Goal: Information Seeking & Learning: Understand process/instructions

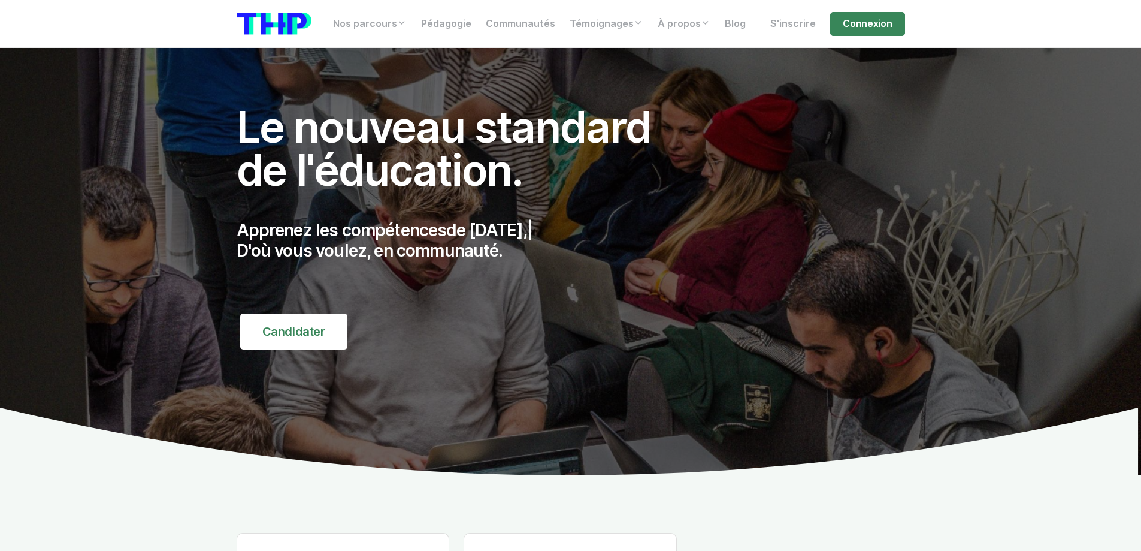
click at [877, 29] on link "Connexion" at bounding box center [867, 24] width 74 height 24
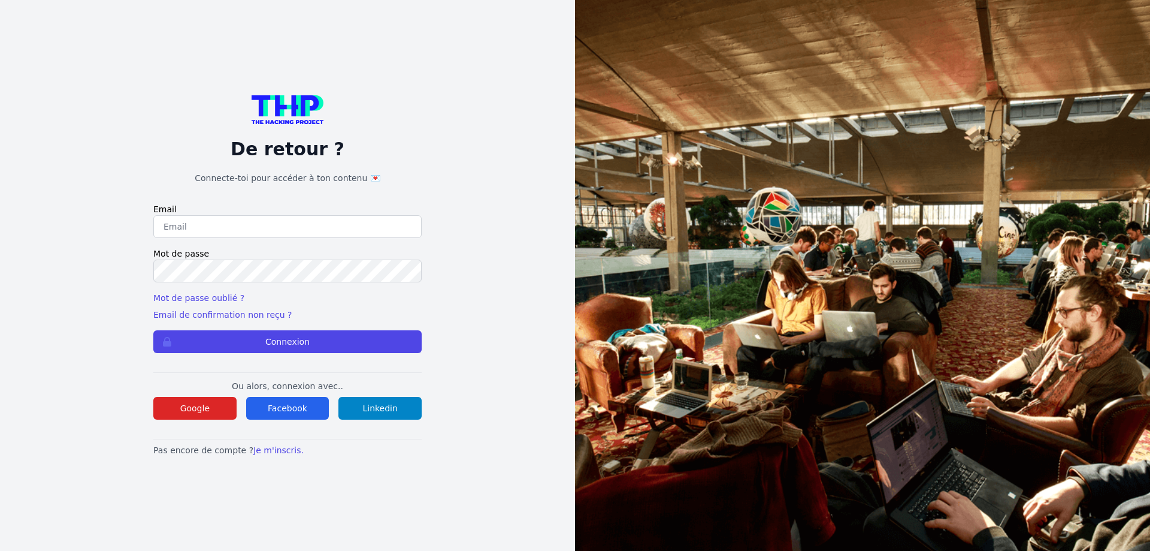
click at [209, 230] on input "email" at bounding box center [287, 226] width 268 height 23
type input "lilian.h.l.muller@gmail.com"
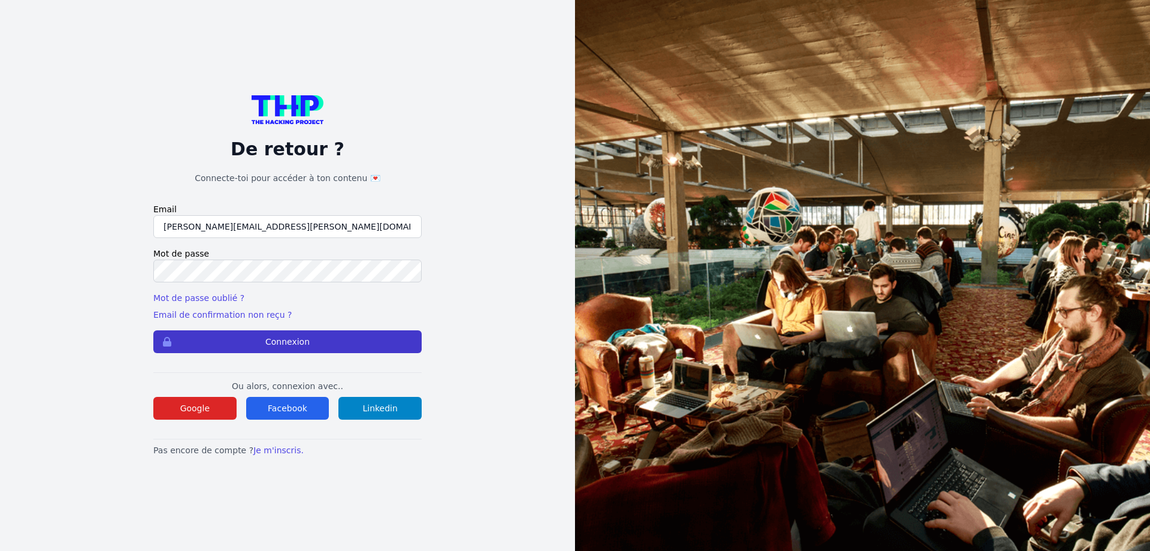
drag, startPoint x: 270, startPoint y: 342, endPoint x: 436, endPoint y: 283, distance: 176.1
click at [270, 342] on button "Connexion" at bounding box center [287, 341] width 268 height 23
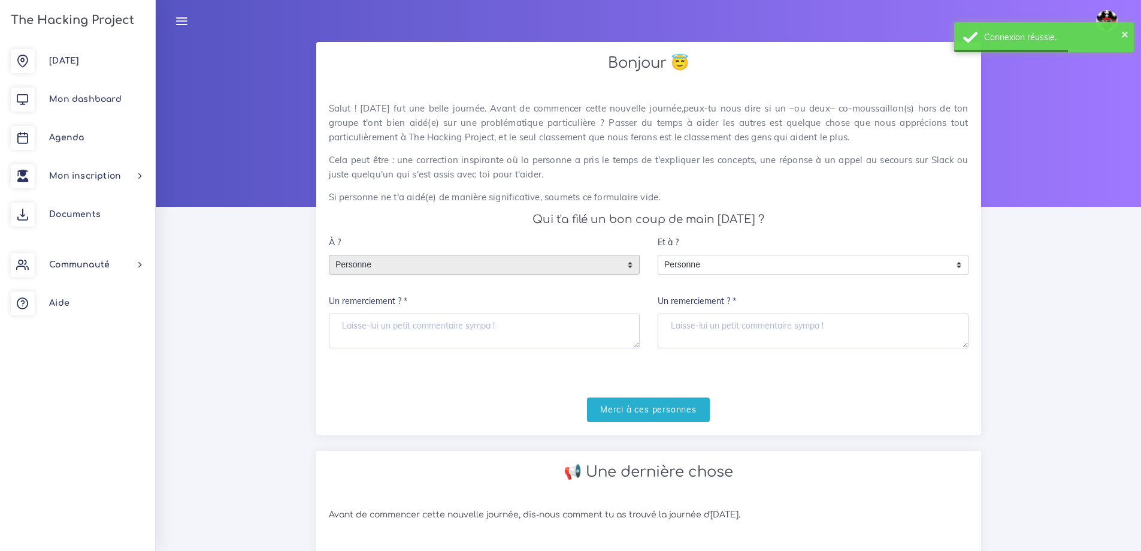
click at [475, 255] on span "Personne" at bounding box center [476, 264] width 292 height 19
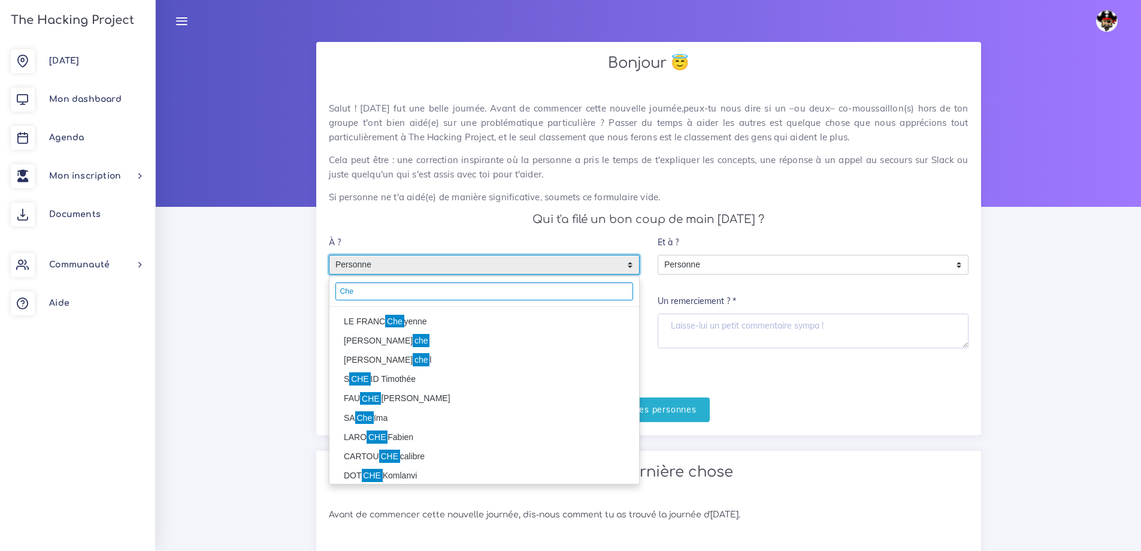
type input "Che"
click at [394, 321] on mark "Che" at bounding box center [394, 321] width 19 height 13
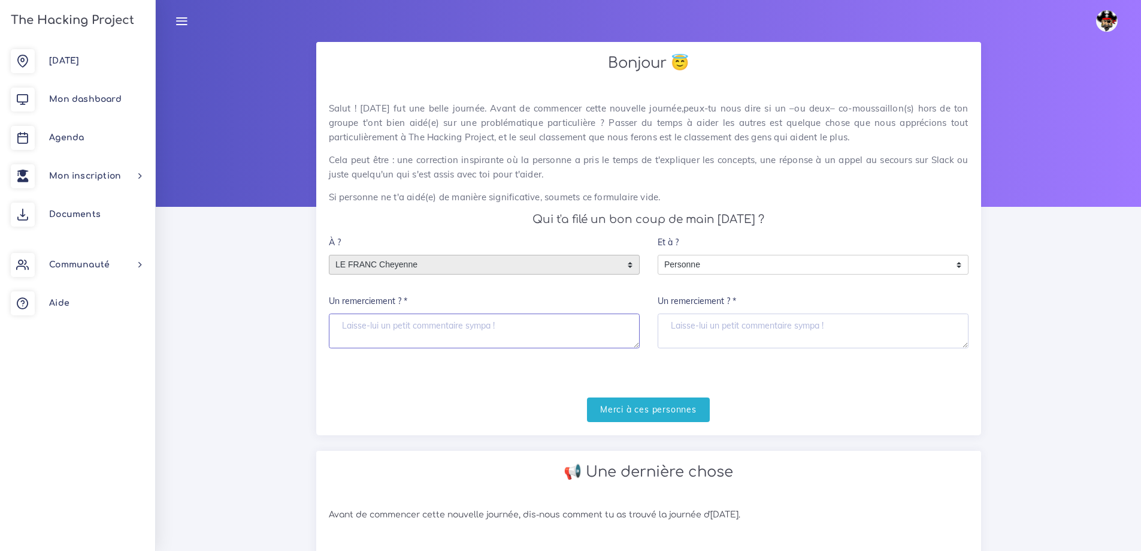
click at [392, 321] on textarea "Un remerciement ? *" at bounding box center [484, 330] width 311 height 35
type textarea "merci beaucoup"
click at [620, 410] on input "Merci à ces personnes" at bounding box center [648, 409] width 123 height 25
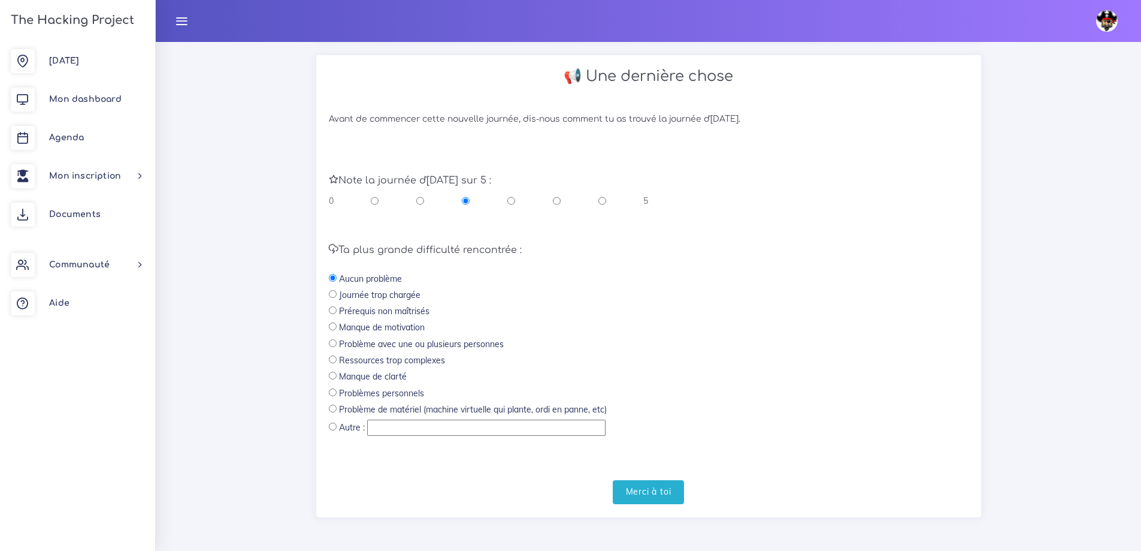
scroll to position [249, 0]
click at [657, 490] on input "Merci à toi" at bounding box center [649, 491] width 72 height 25
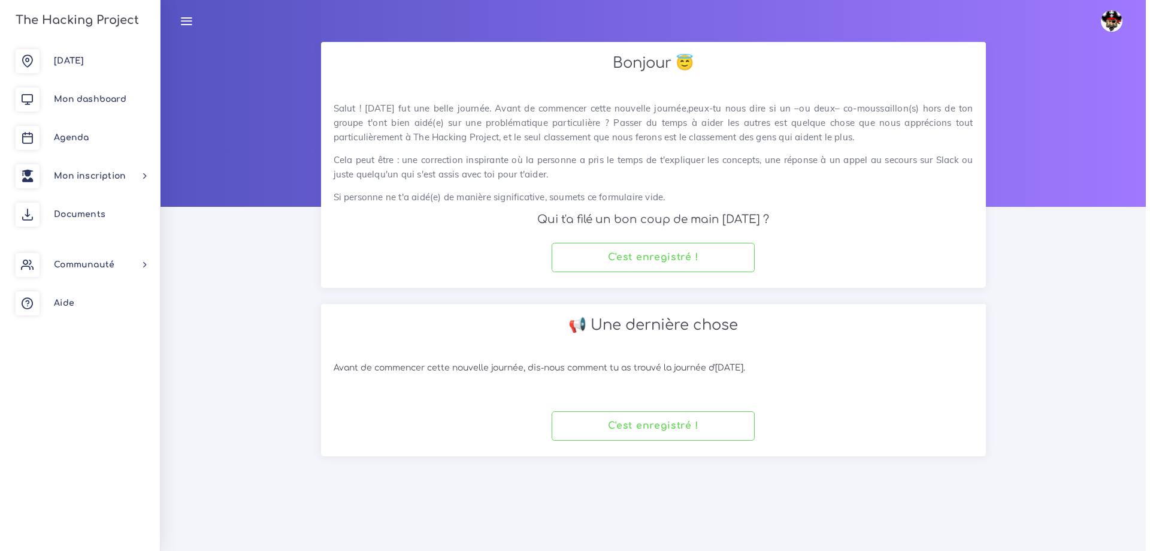
scroll to position [0, 0]
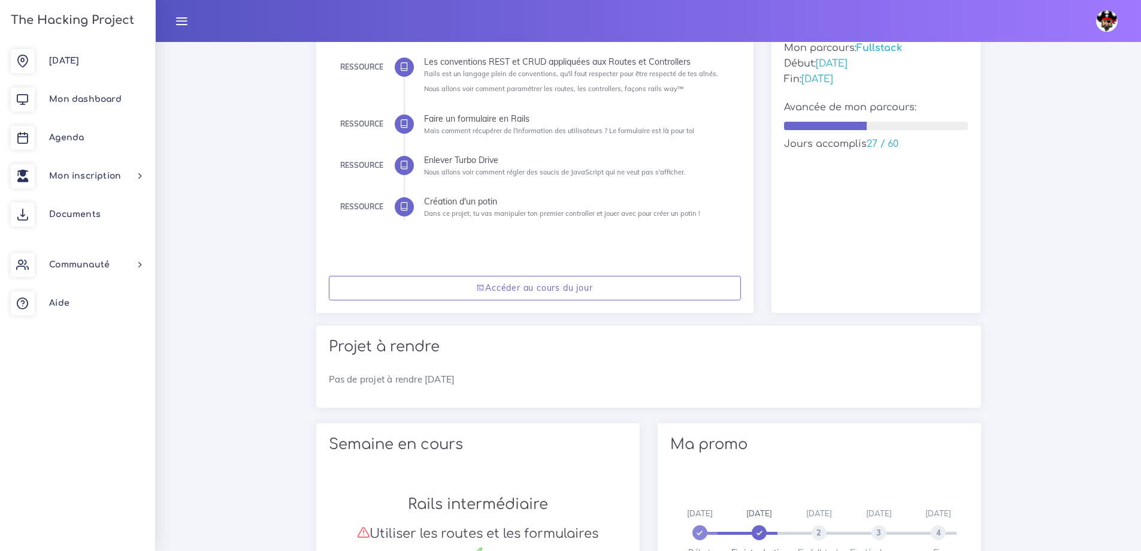
scroll to position [190, 0]
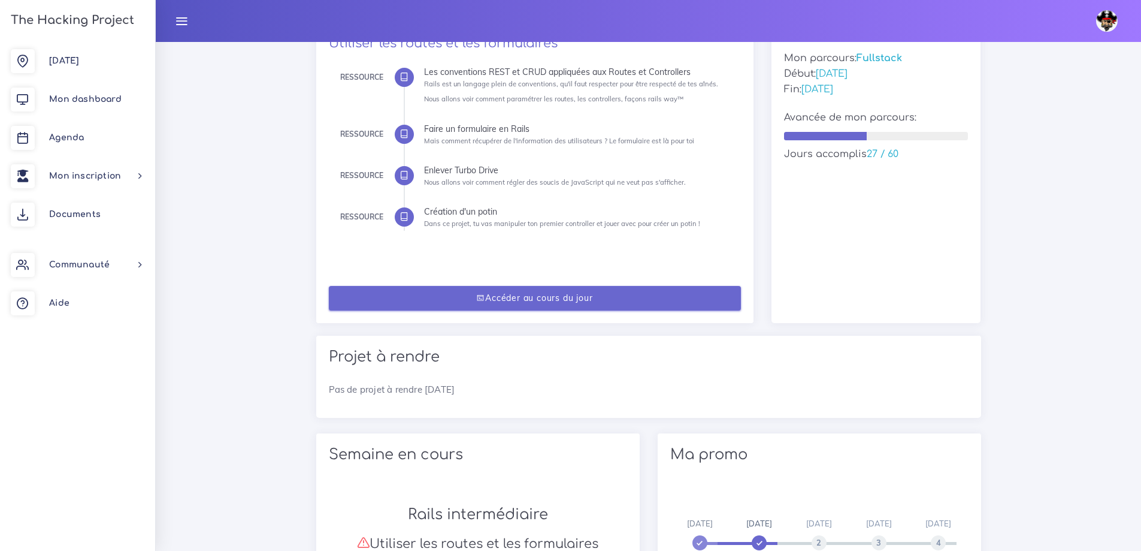
click at [546, 295] on link "Accéder au cours du jour" at bounding box center [535, 298] width 412 height 25
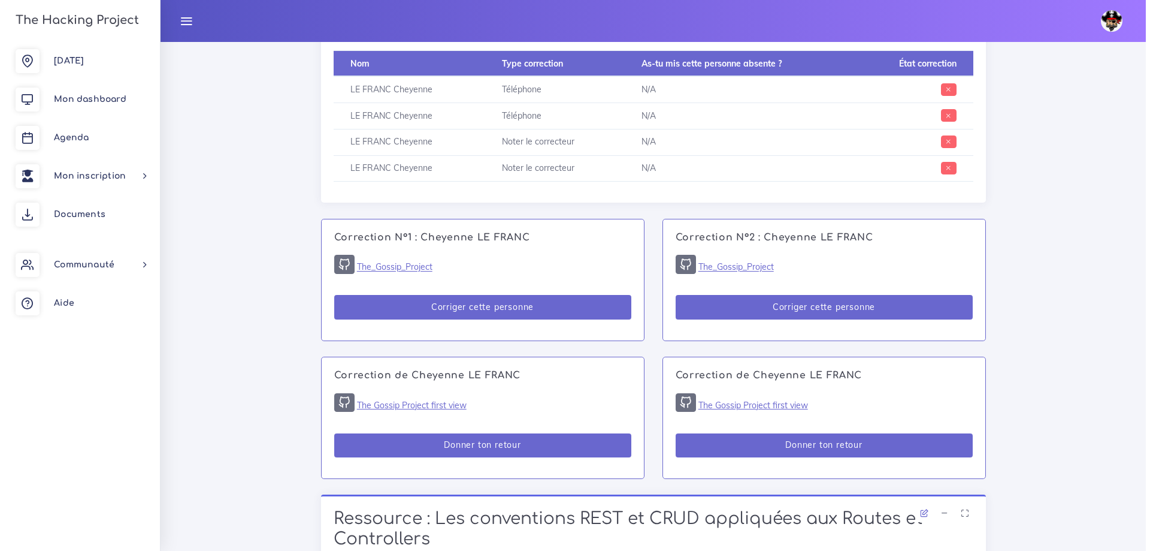
scroll to position [599, 0]
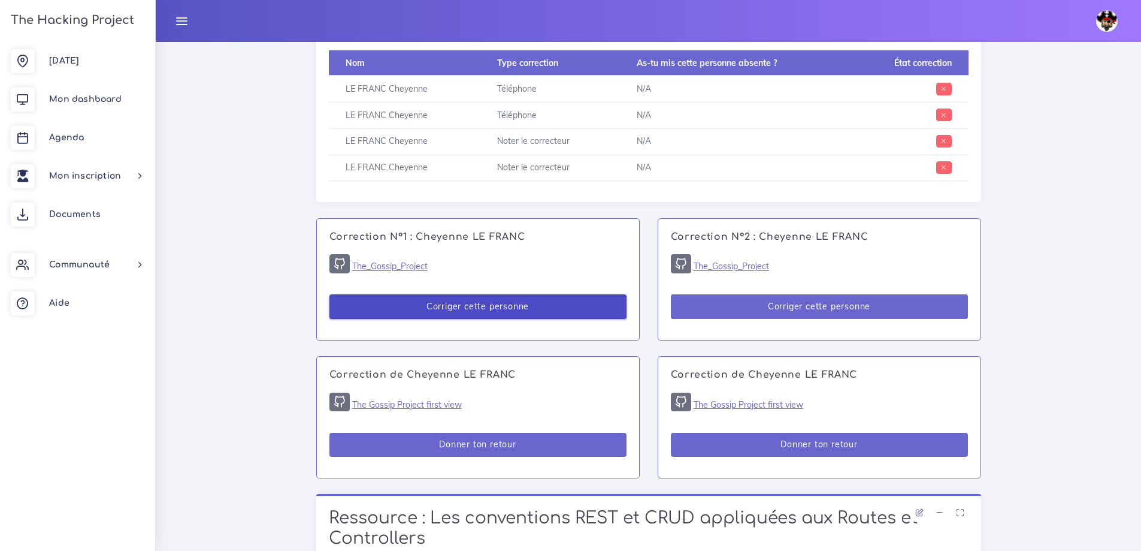
click at [478, 307] on button "Corriger cette personne" at bounding box center [478, 306] width 297 height 25
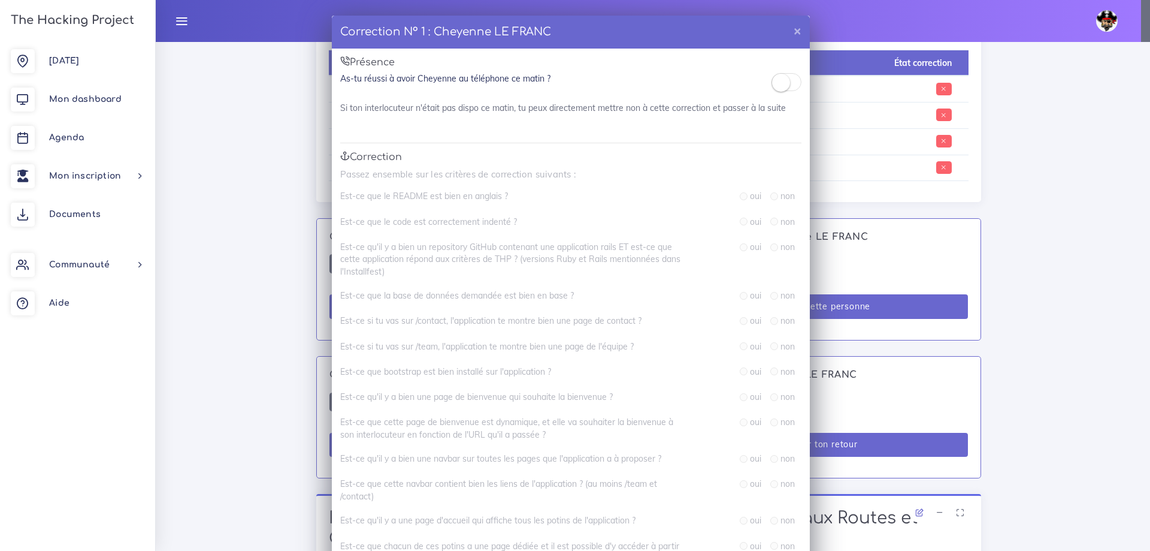
drag, startPoint x: 781, startPoint y: 84, endPoint x: 774, endPoint y: 84, distance: 7.2
click at [781, 84] on small at bounding box center [781, 83] width 18 height 18
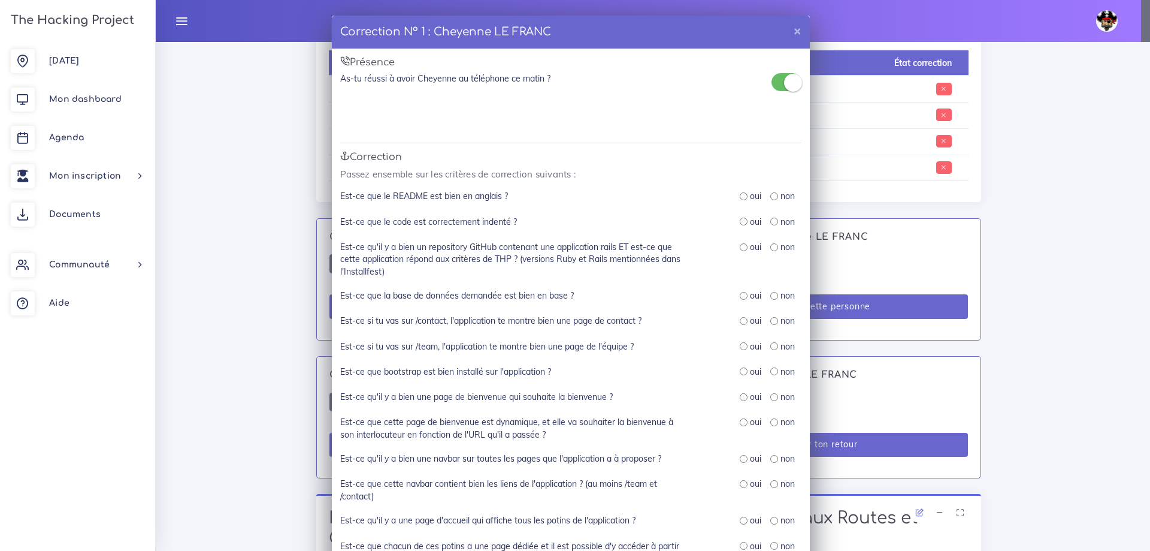
click at [744, 191] on div "oui" at bounding box center [751, 196] width 22 height 12
click at [740, 197] on input "radio" at bounding box center [744, 196] width 8 height 8
radio input "true"
click at [740, 219] on input "radio" at bounding box center [744, 222] width 8 height 8
radio input "true"
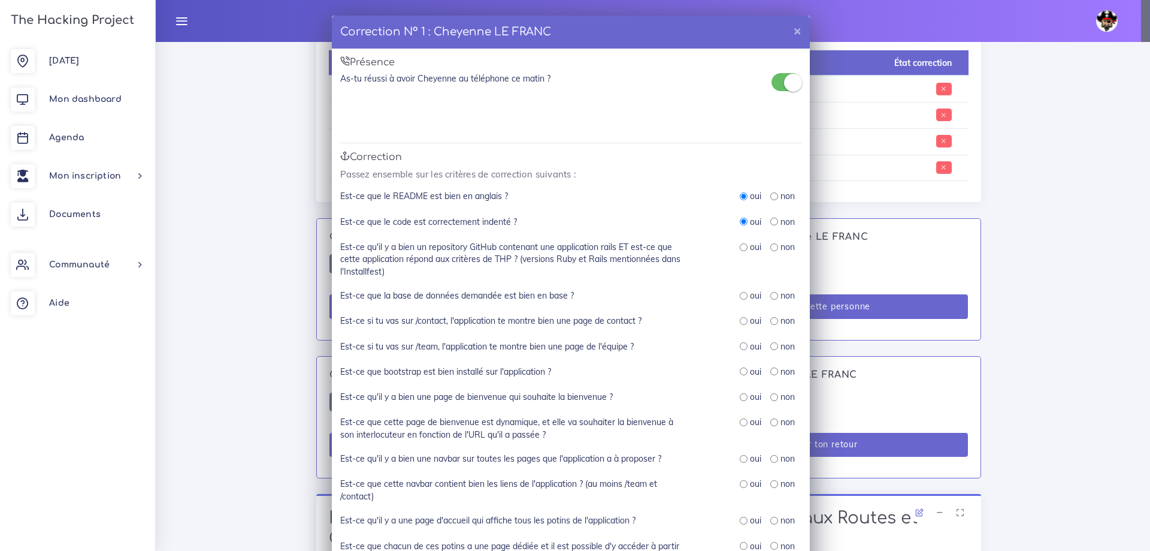
click at [740, 246] on input "radio" at bounding box center [744, 247] width 8 height 8
radio input "true"
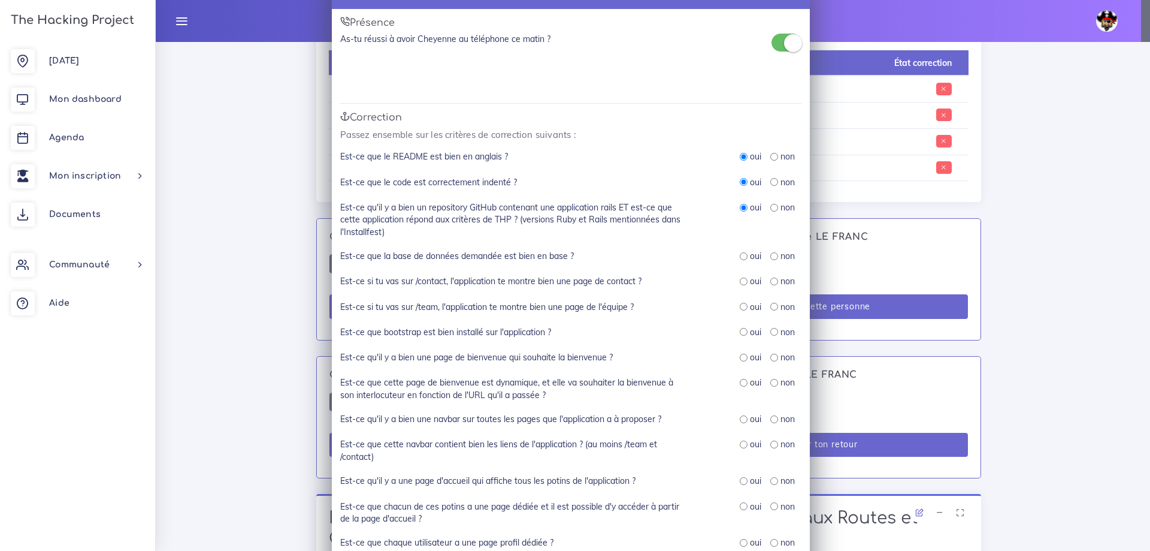
scroll to position [60, 0]
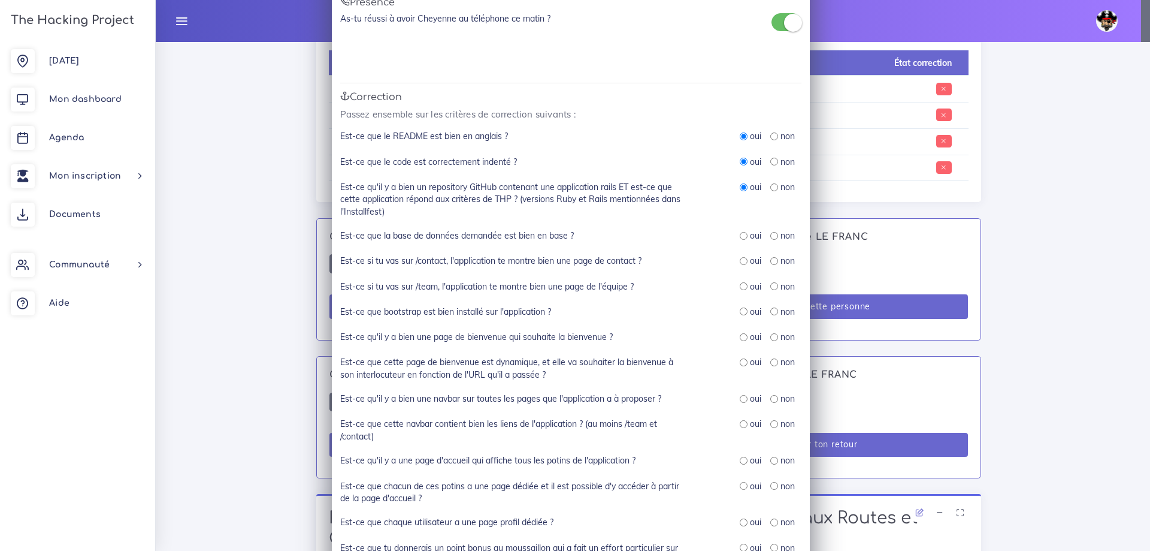
click at [742, 237] on input "radio" at bounding box center [744, 236] width 8 height 8
radio input "true"
click at [740, 260] on input "radio" at bounding box center [744, 261] width 8 height 8
radio input "true"
click at [740, 289] on input "radio" at bounding box center [744, 286] width 8 height 8
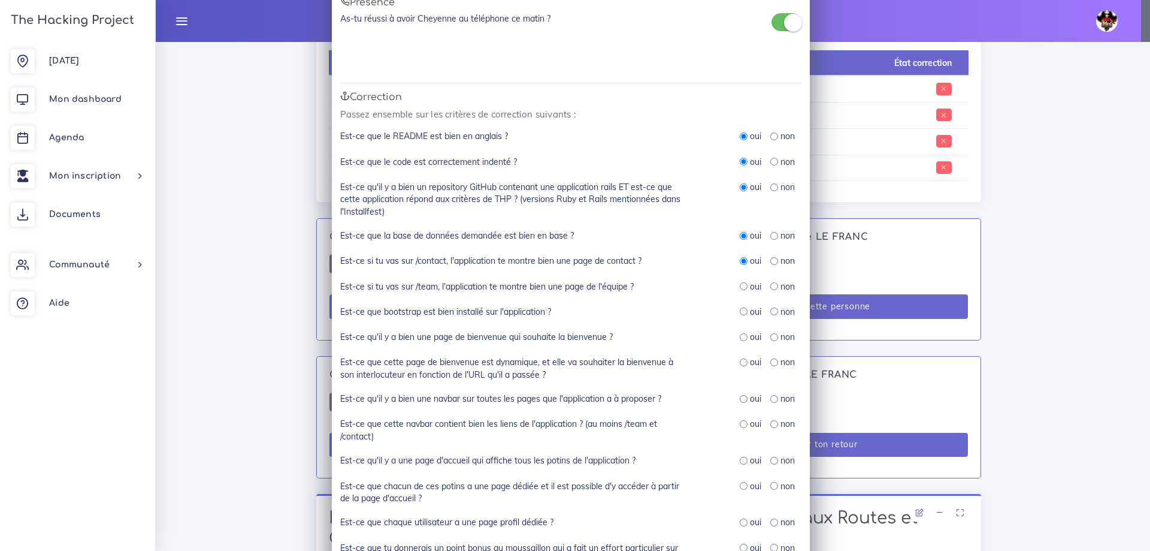
radio input "true"
click at [740, 310] on input "radio" at bounding box center [744, 311] width 8 height 8
radio input "true"
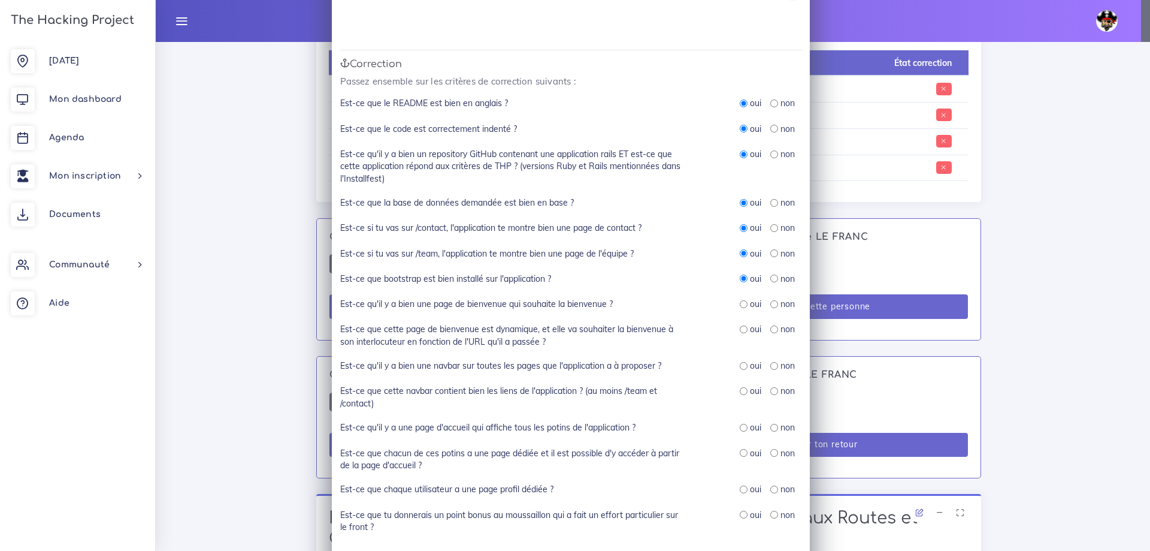
scroll to position [120, 0]
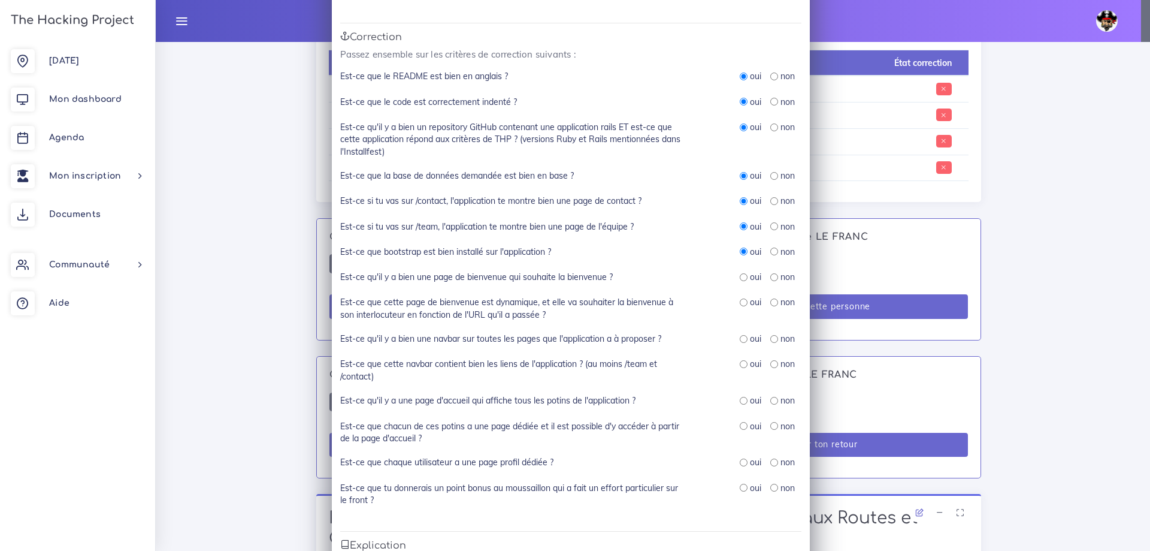
click at [740, 279] on input "radio" at bounding box center [744, 277] width 8 height 8
radio input "true"
click at [740, 302] on input "radio" at bounding box center [744, 302] width 8 height 8
radio input "true"
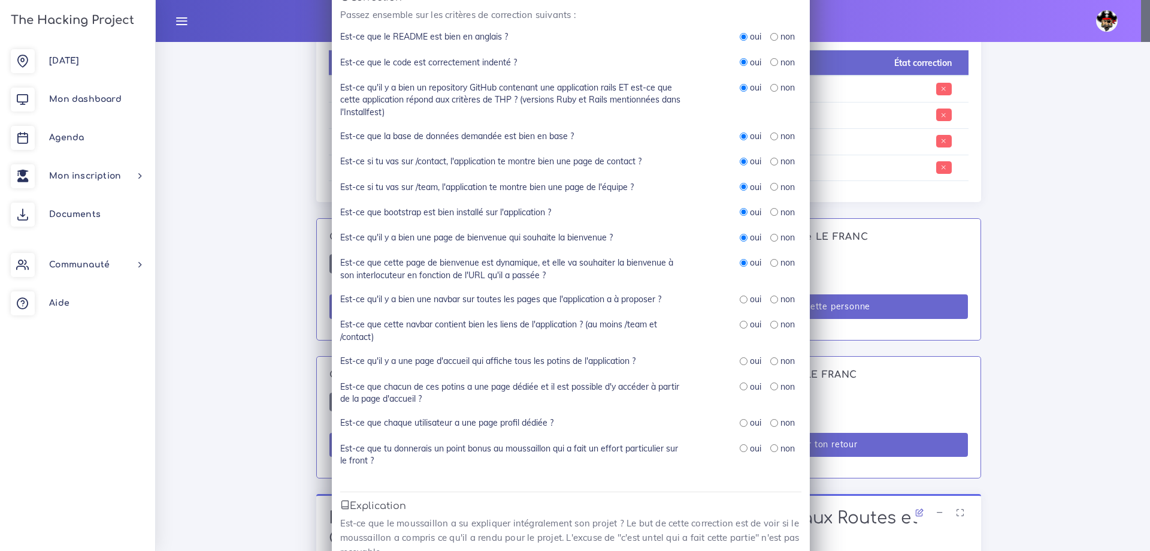
scroll to position [180, 0]
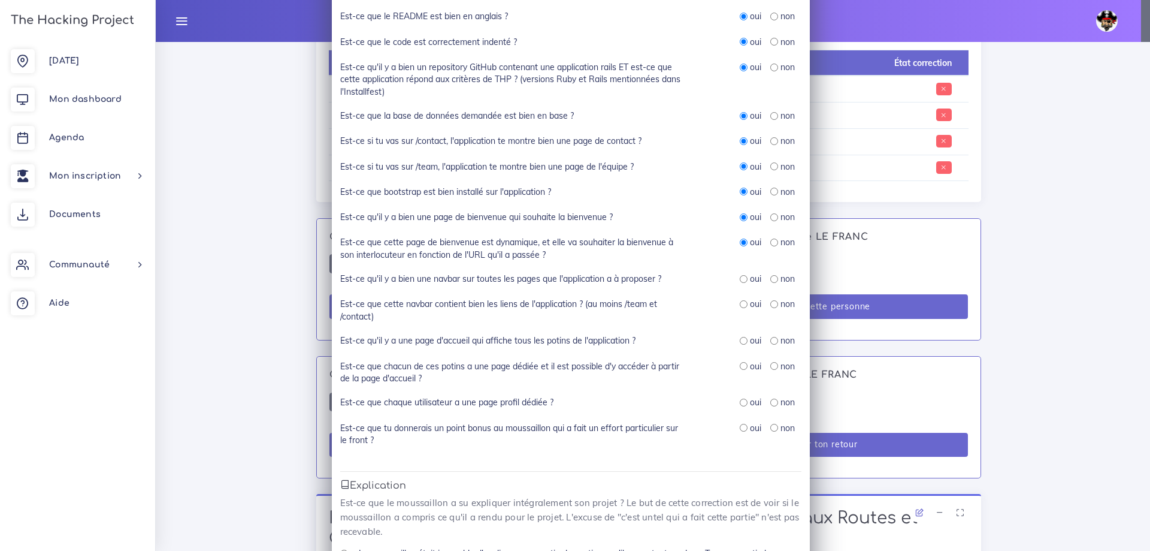
click at [741, 282] on input "radio" at bounding box center [744, 279] width 8 height 8
radio input "true"
click at [740, 302] on input "radio" at bounding box center [744, 304] width 8 height 8
radio input "true"
click at [740, 340] on input "radio" at bounding box center [744, 341] width 8 height 8
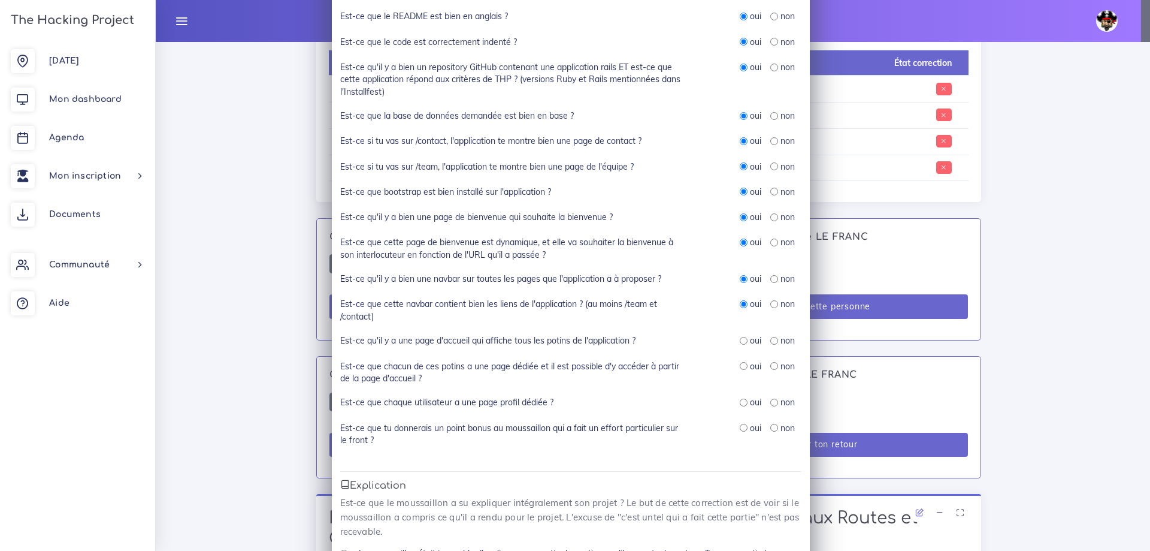
radio input "true"
click at [740, 366] on input "radio" at bounding box center [744, 366] width 8 height 8
radio input "true"
click at [771, 400] on input "radio" at bounding box center [775, 402] width 8 height 8
radio input "true"
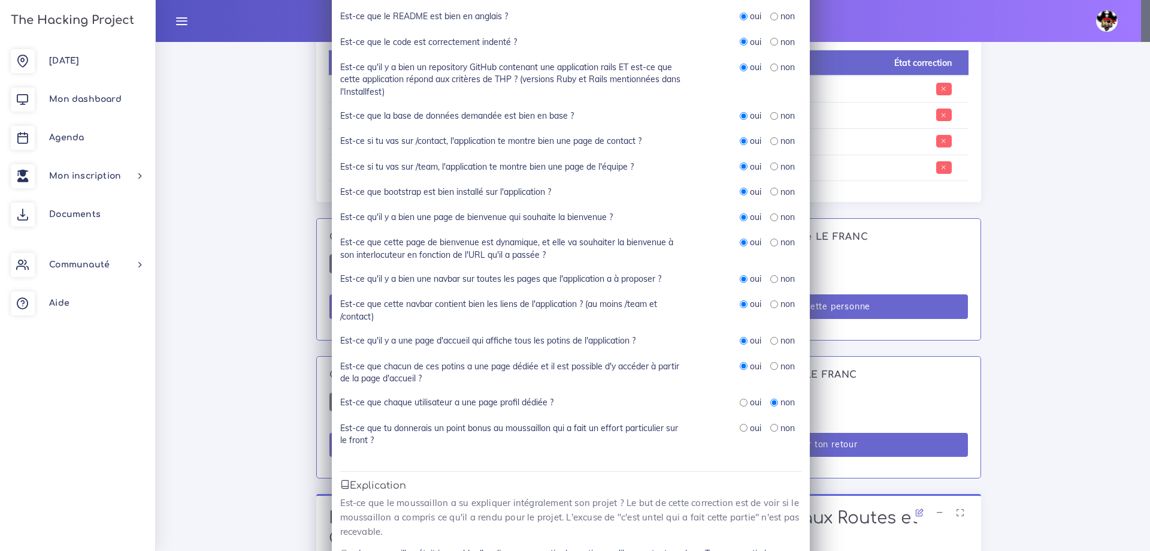
drag, startPoint x: 738, startPoint y: 428, endPoint x: 707, endPoint y: 447, distance: 35.8
click at [740, 428] on input "radio" at bounding box center [744, 428] width 8 height 8
radio input "true"
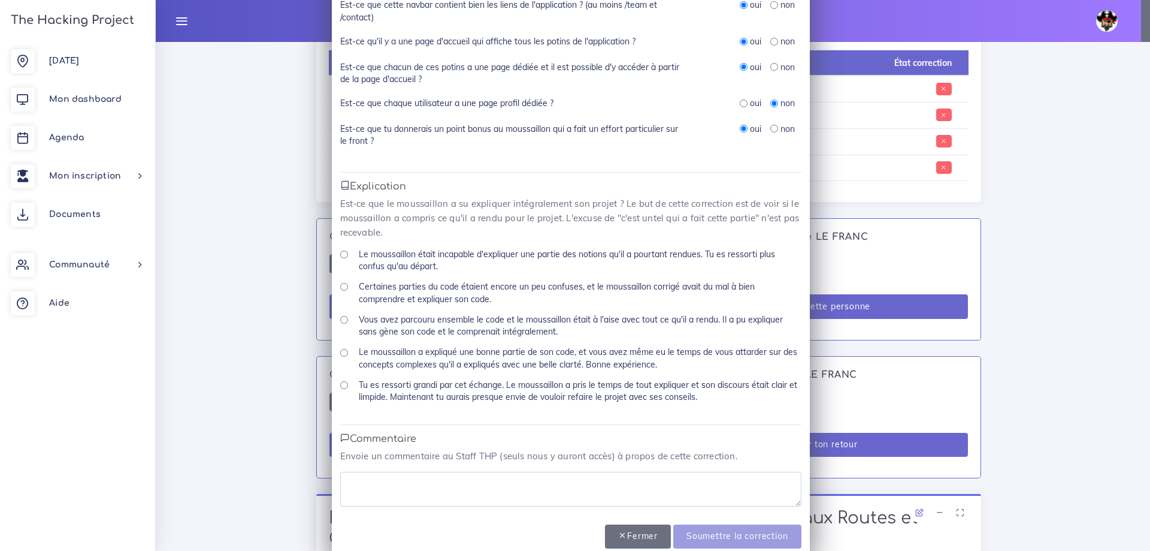
scroll to position [479, 0]
click at [341, 320] on input "Vous avez parcouru ensemble le code et le moussaillon était à l'aise avec tout …" at bounding box center [344, 319] width 8 height 8
radio input "true"
click at [433, 479] on textarea at bounding box center [570, 488] width 461 height 35
drag, startPoint x: 544, startPoint y: 481, endPoint x: 307, endPoint y: 479, distance: 236.7
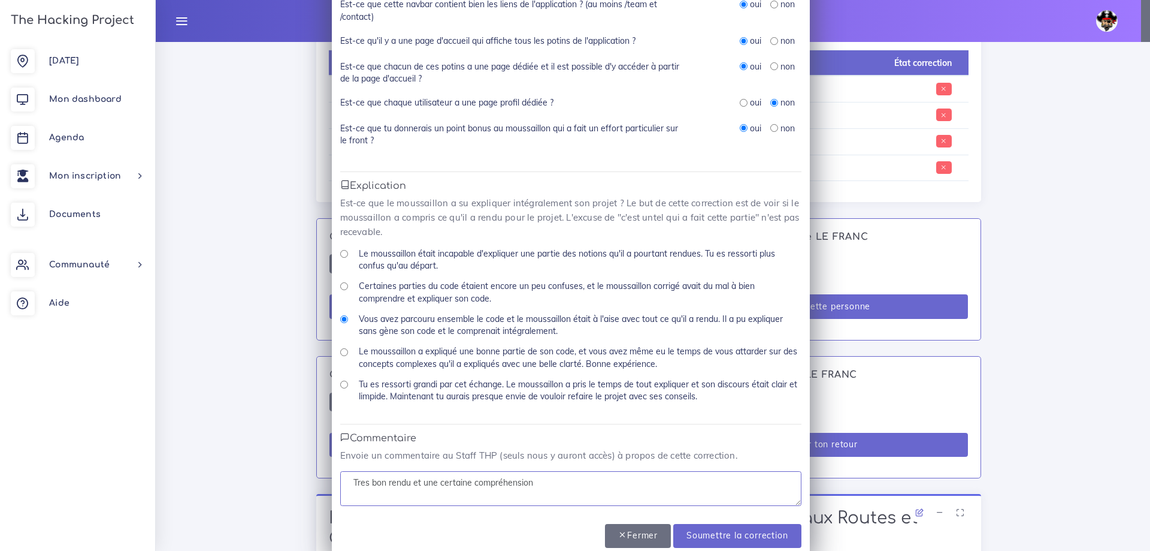
click at [311, 479] on div "Correction N° 1 : Cheyenne LE FRANC × Présence As-tu réussi à avoir Cheyenne au…" at bounding box center [575, 275] width 1150 height 551
type textarea "Tres bon rendu et une certaine compréhension"
click at [733, 539] on input "Soumettre la correction" at bounding box center [738, 536] width 128 height 25
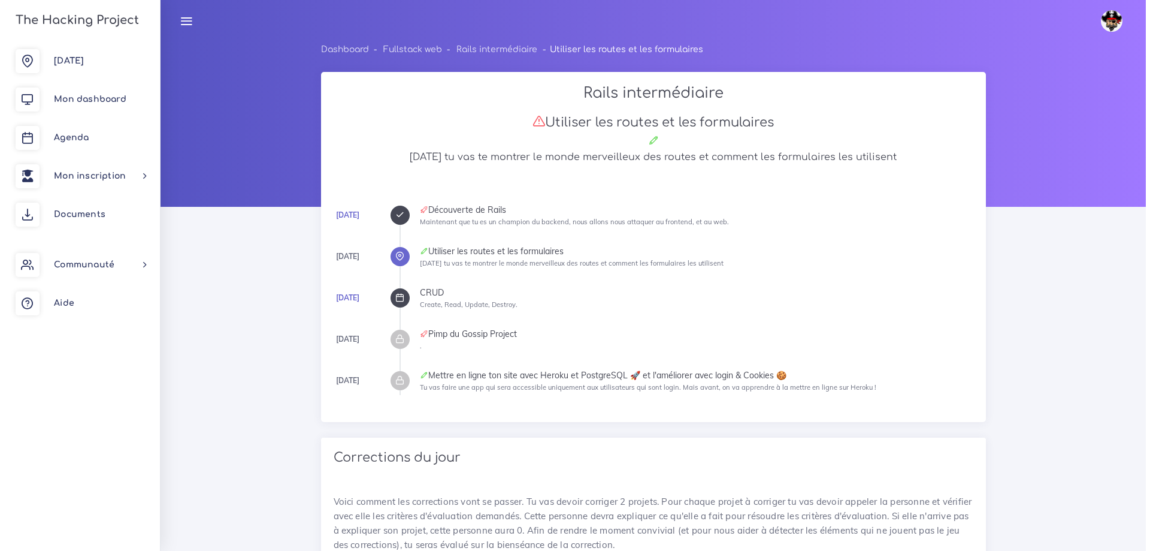
scroll to position [598, 0]
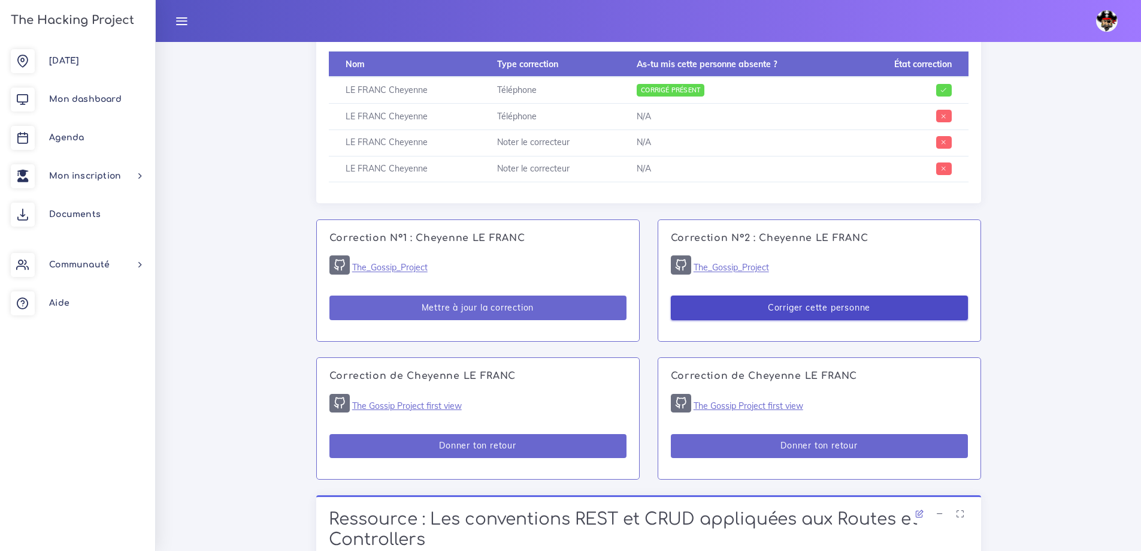
drag, startPoint x: 0, startPoint y: 0, endPoint x: 780, endPoint y: 307, distance: 838.3
click at [780, 307] on button "Corriger cette personne" at bounding box center [819, 307] width 297 height 25
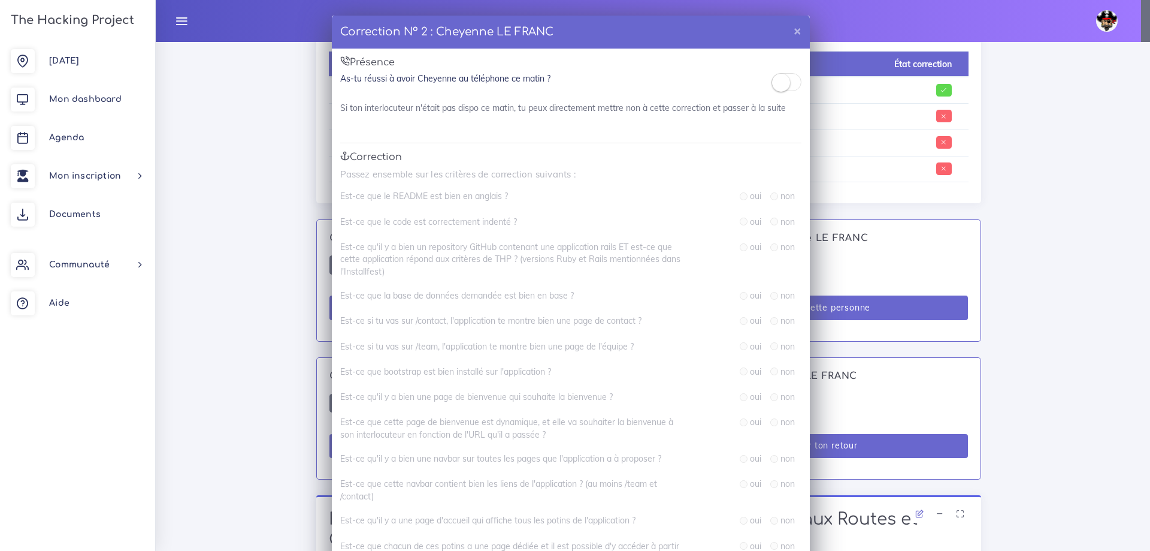
click at [784, 79] on small at bounding box center [781, 83] width 18 height 18
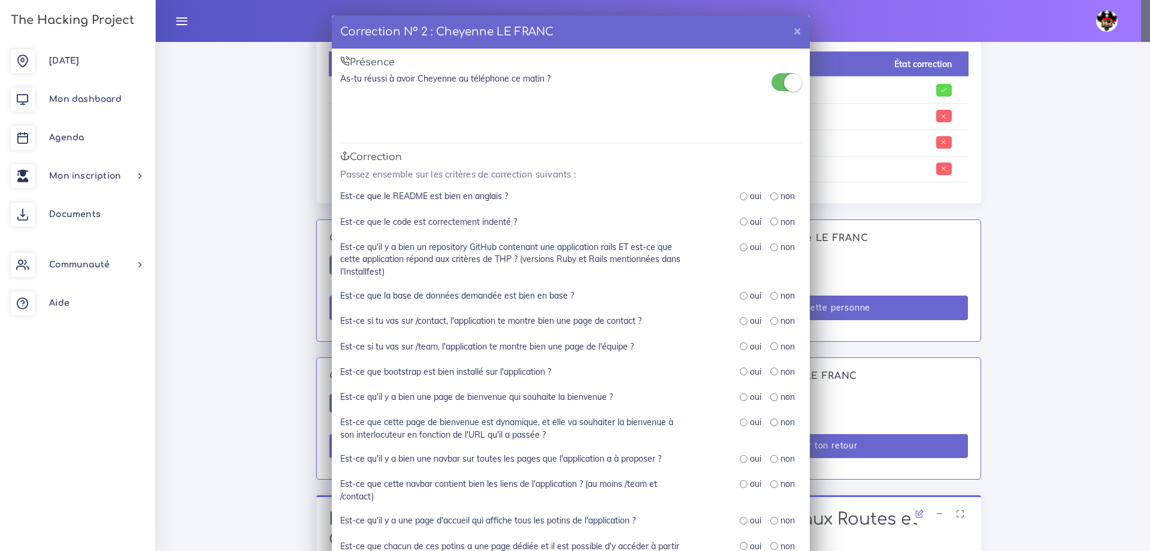
click at [741, 198] on input "radio" at bounding box center [744, 196] width 8 height 8
radio input "true"
drag, startPoint x: 739, startPoint y: 222, endPoint x: 742, endPoint y: 241, distance: 19.3
click at [740, 222] on input "radio" at bounding box center [744, 222] width 8 height 8
radio input "true"
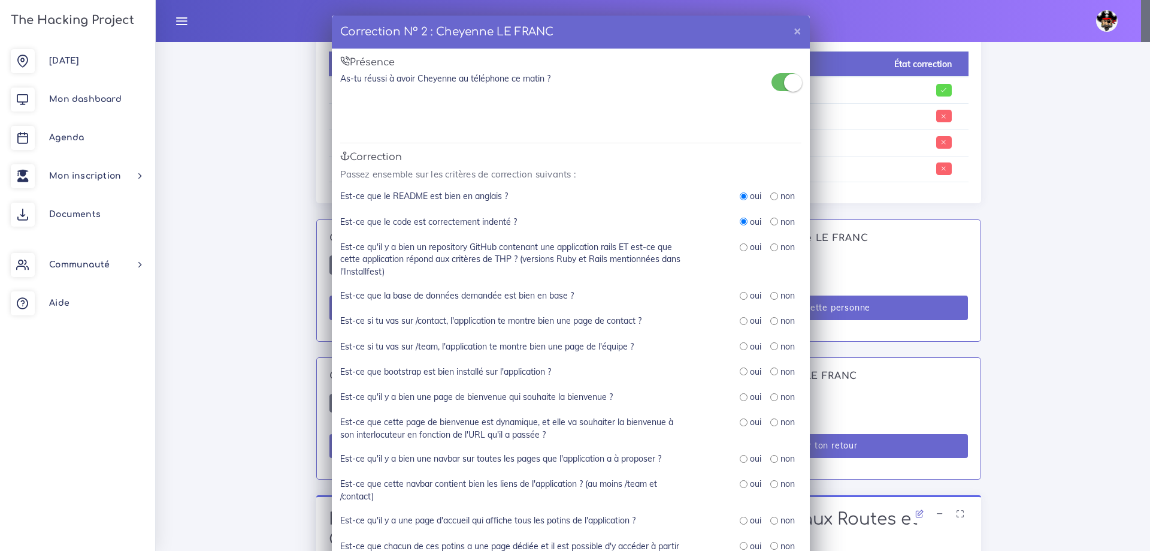
click at [740, 247] on input "radio" at bounding box center [744, 247] width 8 height 8
radio input "true"
click at [740, 297] on input "radio" at bounding box center [744, 296] width 8 height 8
radio input "true"
drag, startPoint x: 738, startPoint y: 317, endPoint x: 735, endPoint y: 353, distance: 36.1
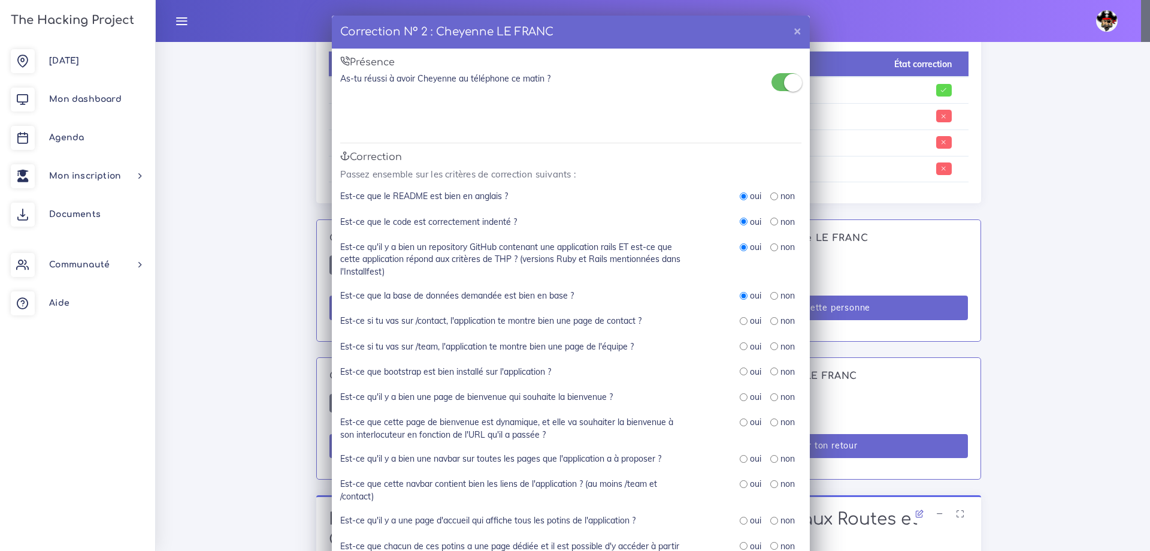
click at [740, 318] on input "radio" at bounding box center [744, 321] width 8 height 8
radio input "true"
click at [741, 347] on input "radio" at bounding box center [744, 346] width 8 height 8
radio input "true"
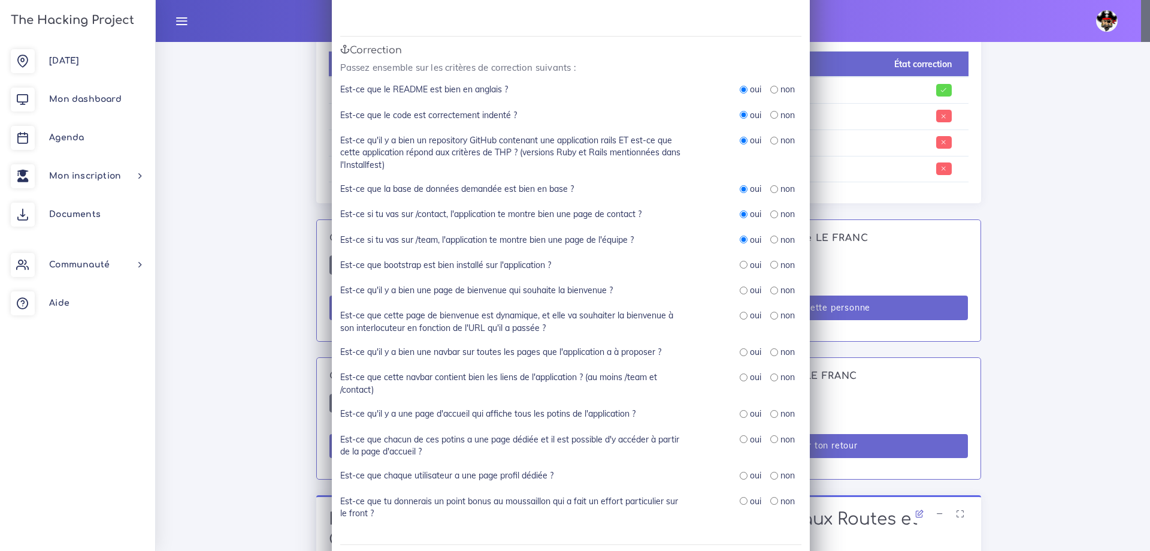
scroll to position [120, 0]
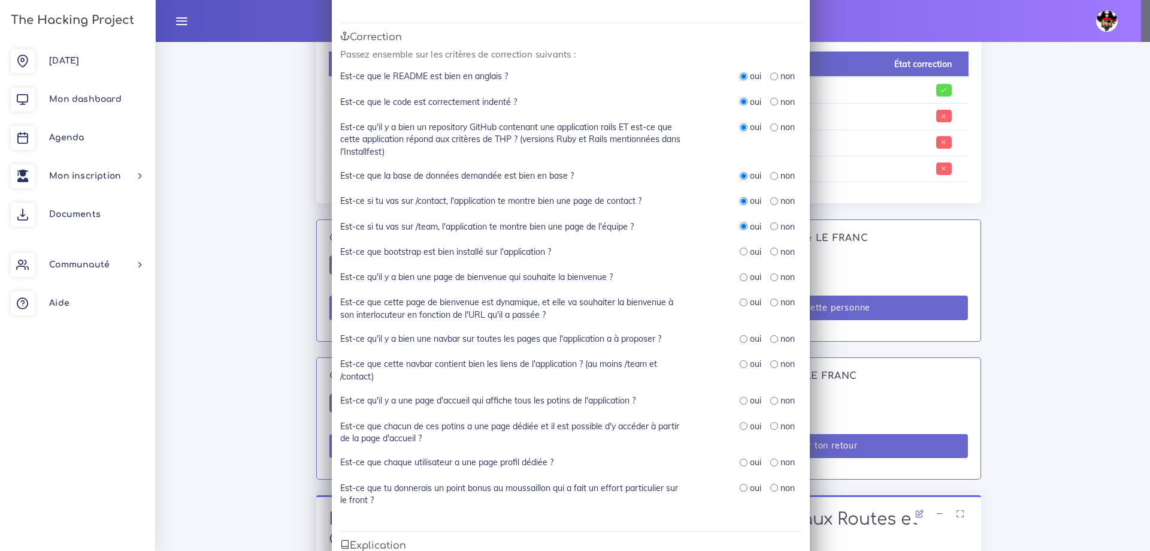
click at [741, 253] on input "radio" at bounding box center [744, 251] width 8 height 8
radio input "true"
click at [772, 278] on input "radio" at bounding box center [775, 277] width 8 height 8
radio input "true"
click at [771, 306] on input "radio" at bounding box center [775, 302] width 8 height 8
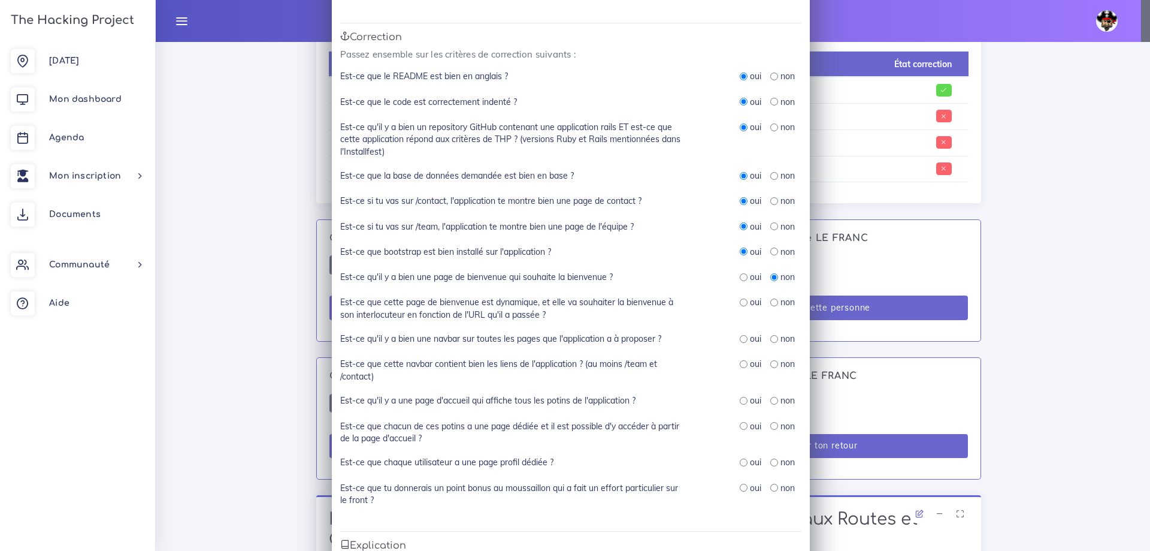
radio input "true"
click at [744, 339] on div "oui" at bounding box center [751, 339] width 22 height 12
click at [741, 363] on input "radio" at bounding box center [744, 364] width 8 height 8
radio input "true"
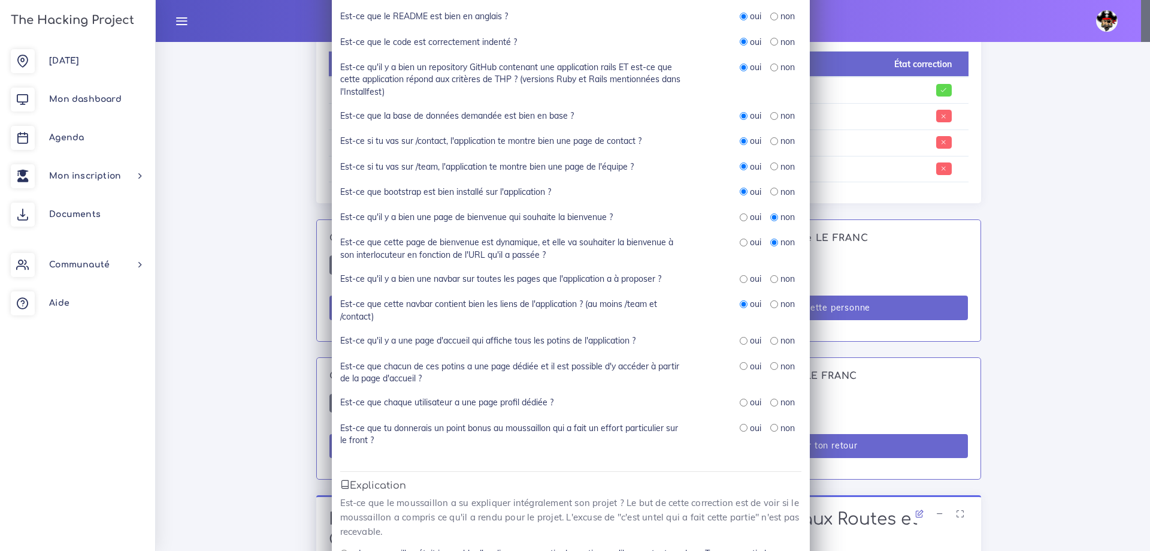
click at [741, 340] on input "radio" at bounding box center [744, 341] width 8 height 8
radio input "true"
click at [744, 367] on div "oui" at bounding box center [751, 366] width 22 height 12
click at [740, 367] on input "radio" at bounding box center [744, 366] width 8 height 8
radio input "true"
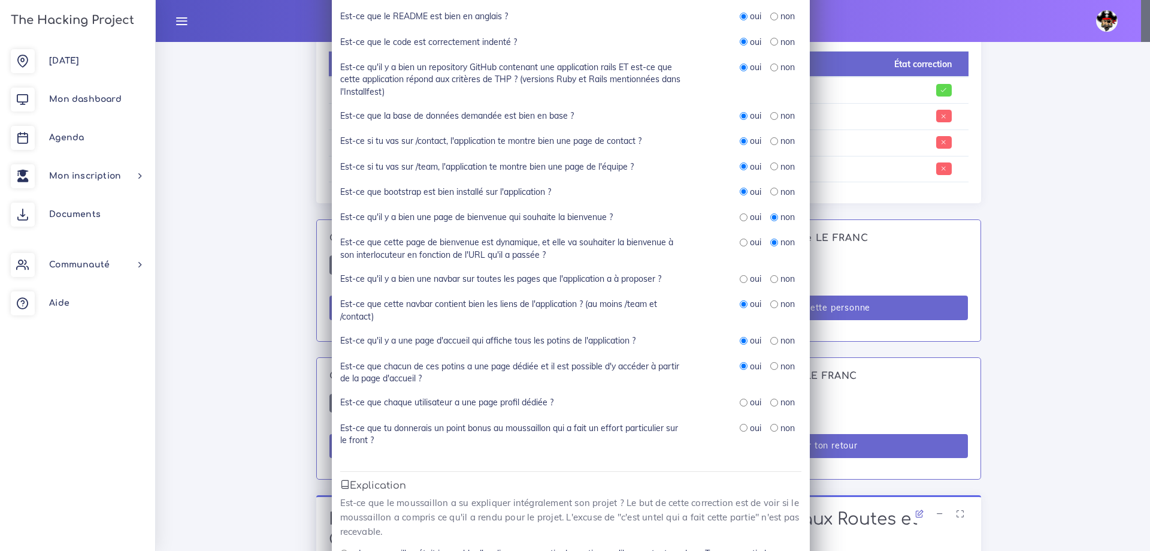
drag, startPoint x: 771, startPoint y: 403, endPoint x: 755, endPoint y: 410, distance: 17.7
click at [771, 403] on input "radio" at bounding box center [775, 402] width 8 height 8
radio input "true"
click at [740, 430] on input "radio" at bounding box center [744, 428] width 8 height 8
radio input "true"
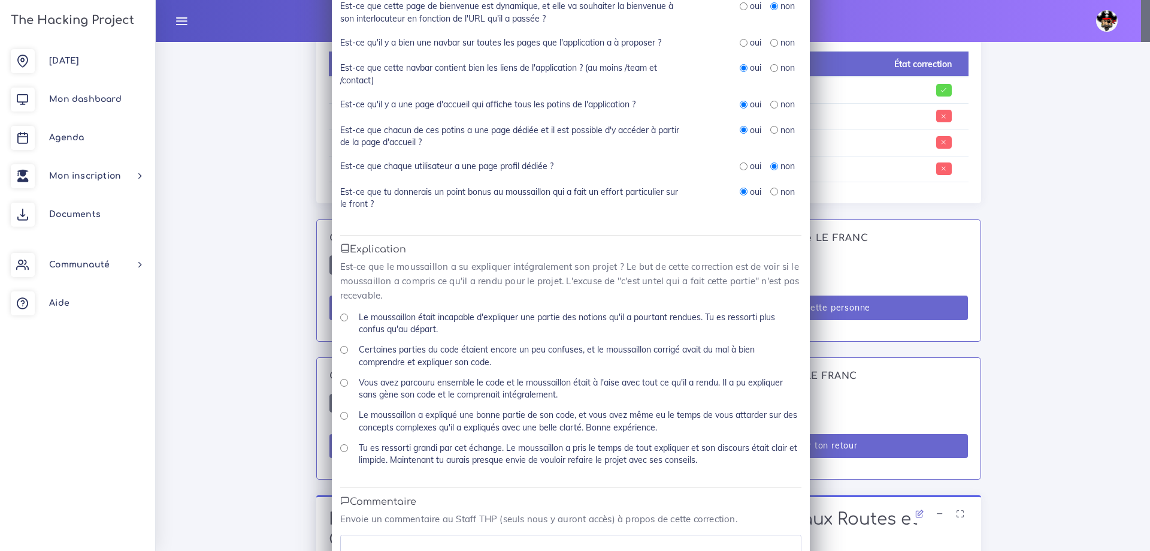
scroll to position [419, 0]
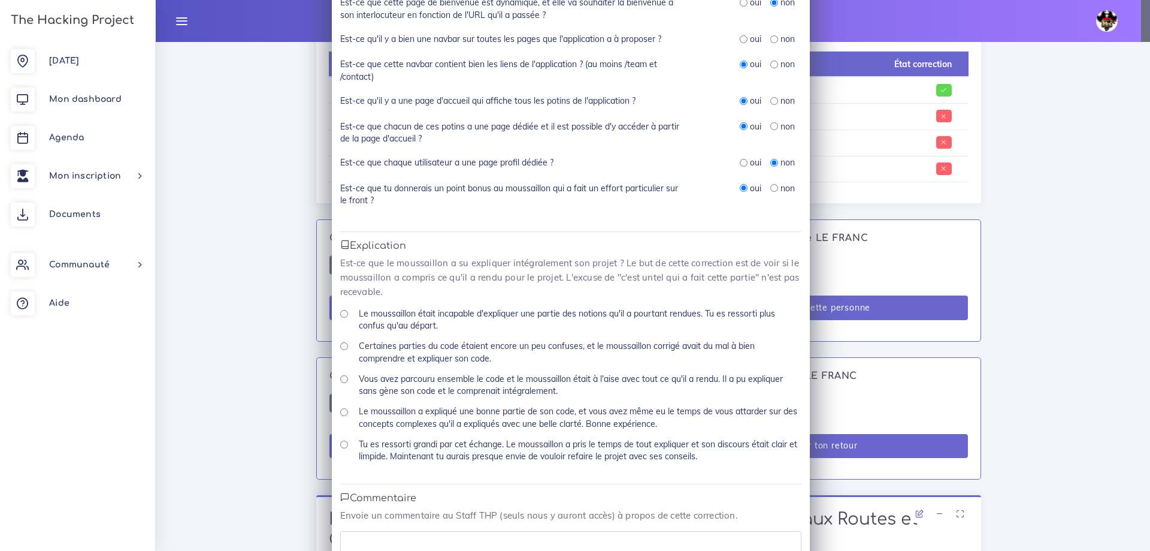
drag, startPoint x: 339, startPoint y: 377, endPoint x: 345, endPoint y: 375, distance: 6.5
click at [340, 377] on input "Vous avez parcouru ensemble le code et le moussaillon était à l'aise avec tout …" at bounding box center [344, 379] width 8 height 8
radio input "true"
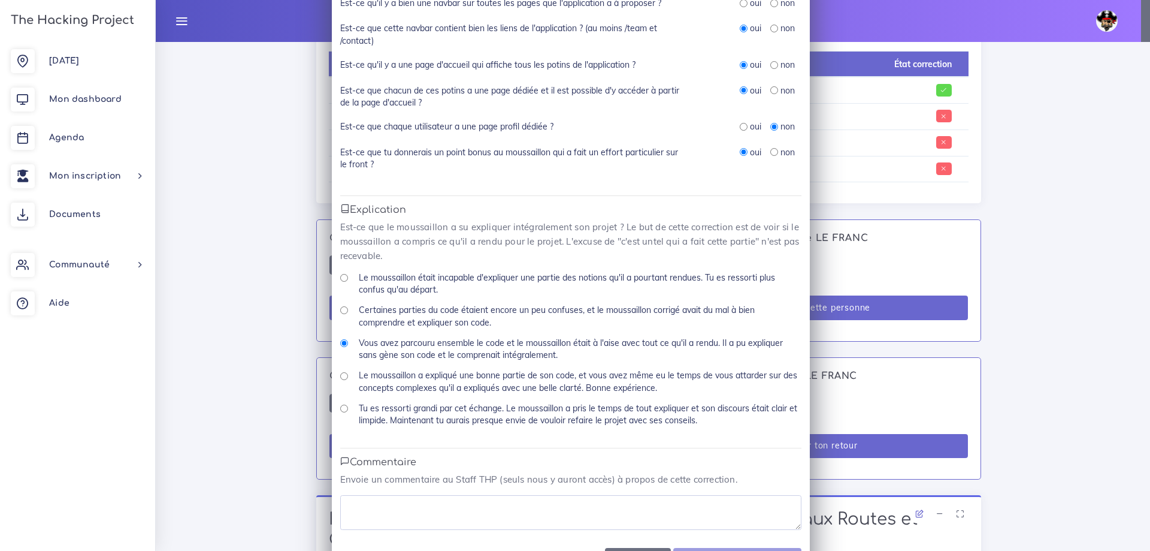
scroll to position [500, 0]
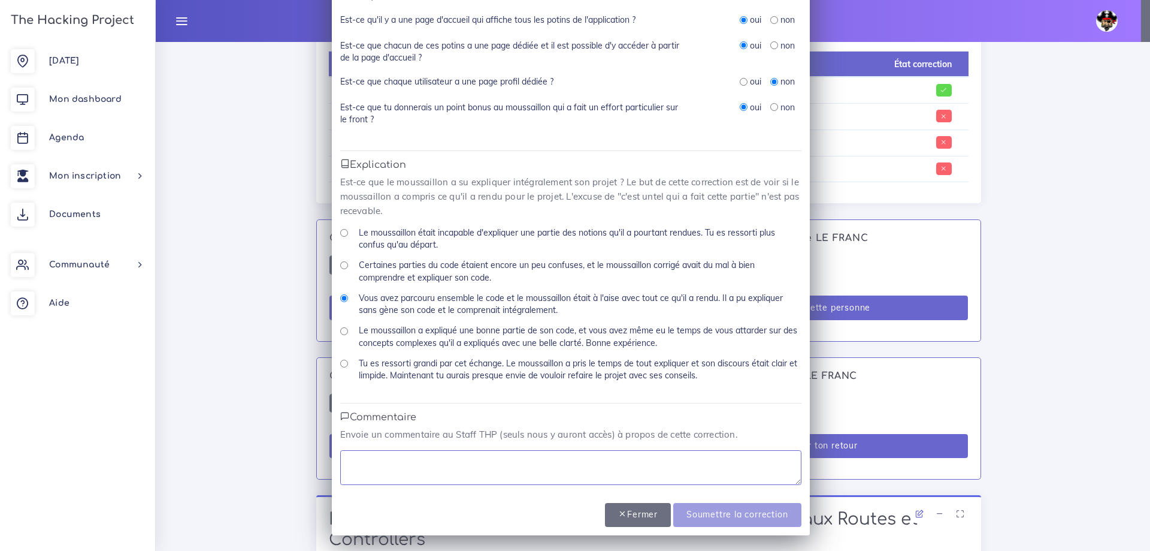
click at [418, 454] on textarea at bounding box center [570, 467] width 461 height 35
paste textarea "Tres bon rendu et une certaine compréhension"
type textarea "Tres bon rendu et une certaine compréhension"
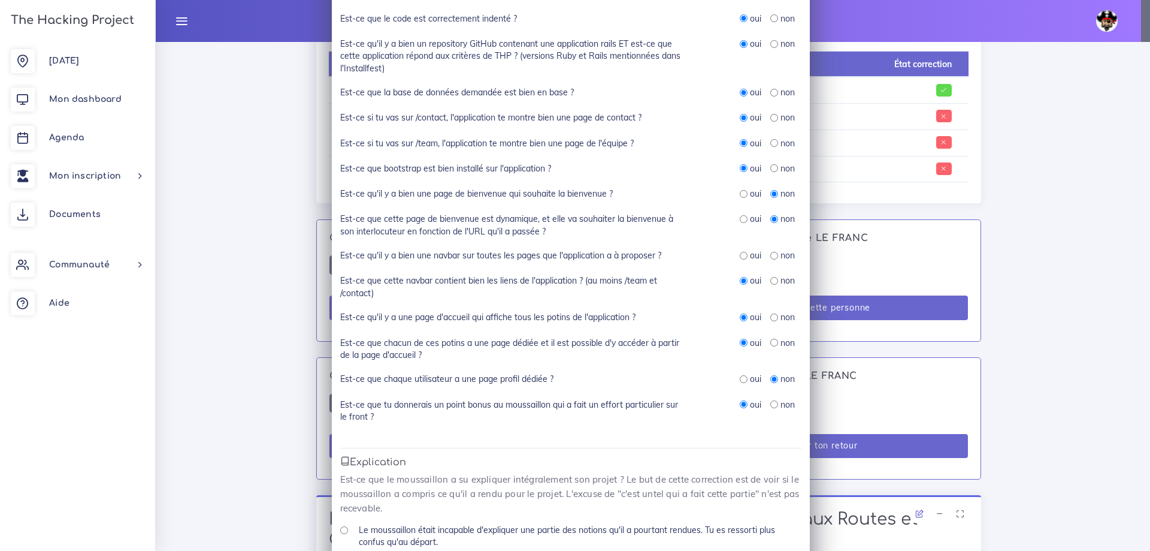
scroll to position [201, 0]
click at [740, 258] on input "radio" at bounding box center [744, 258] width 8 height 8
radio input "true"
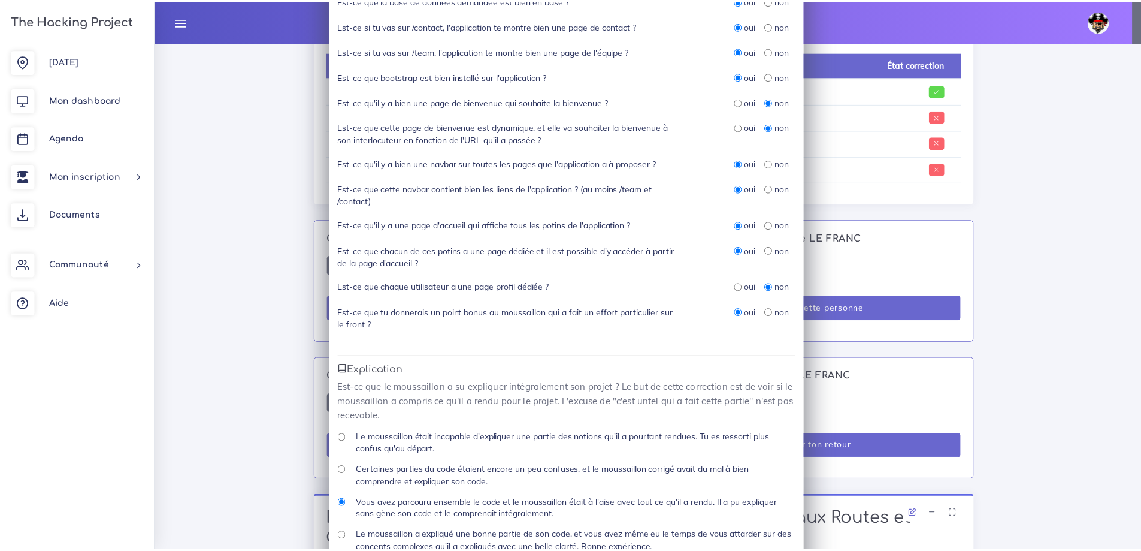
scroll to position [500, 0]
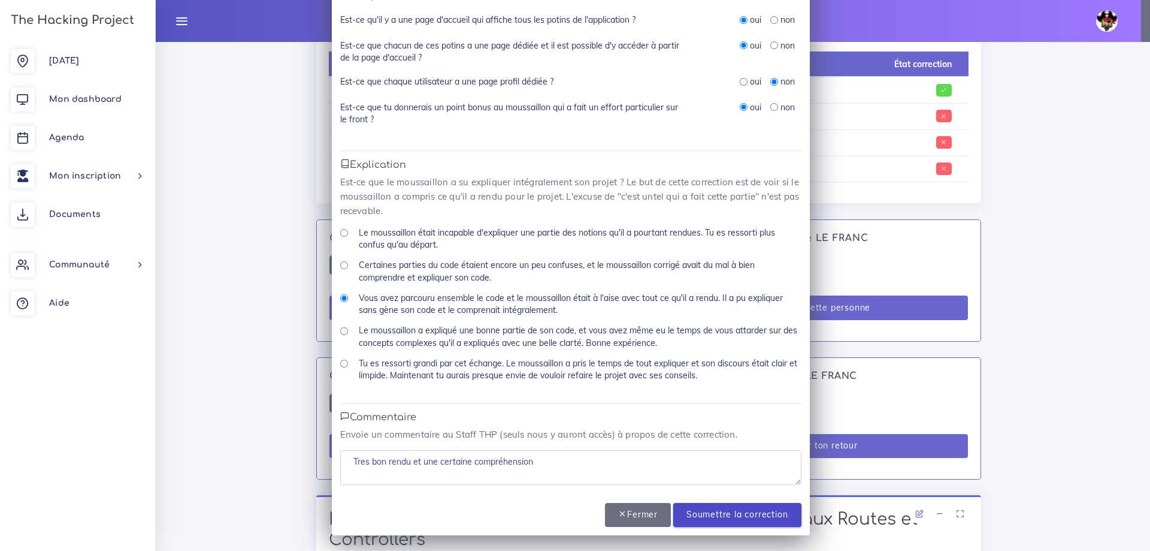
click at [715, 514] on input "Soumettre la correction" at bounding box center [738, 515] width 128 height 25
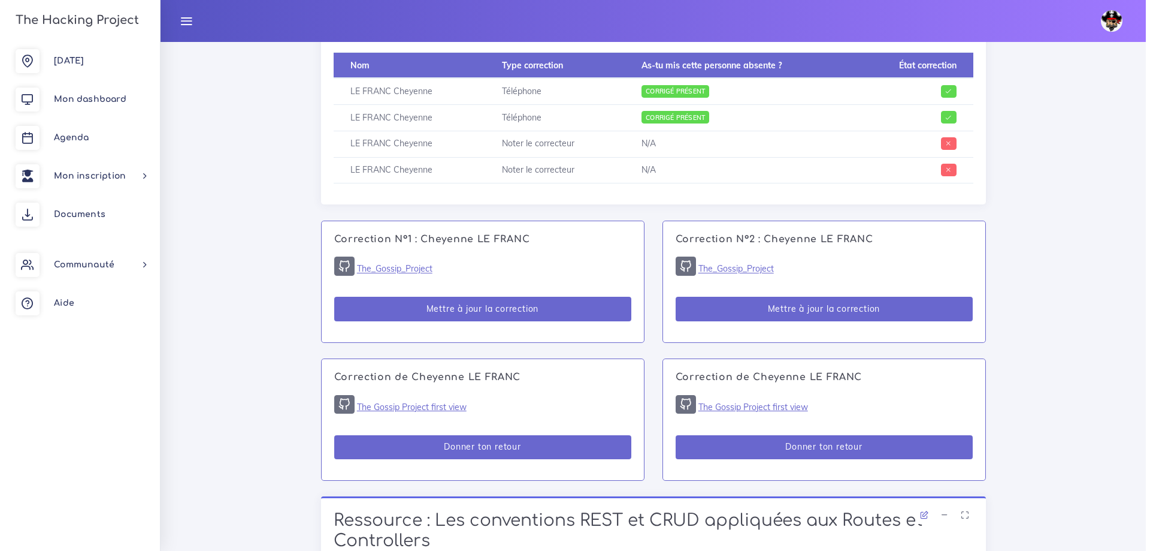
scroll to position [657, 0]
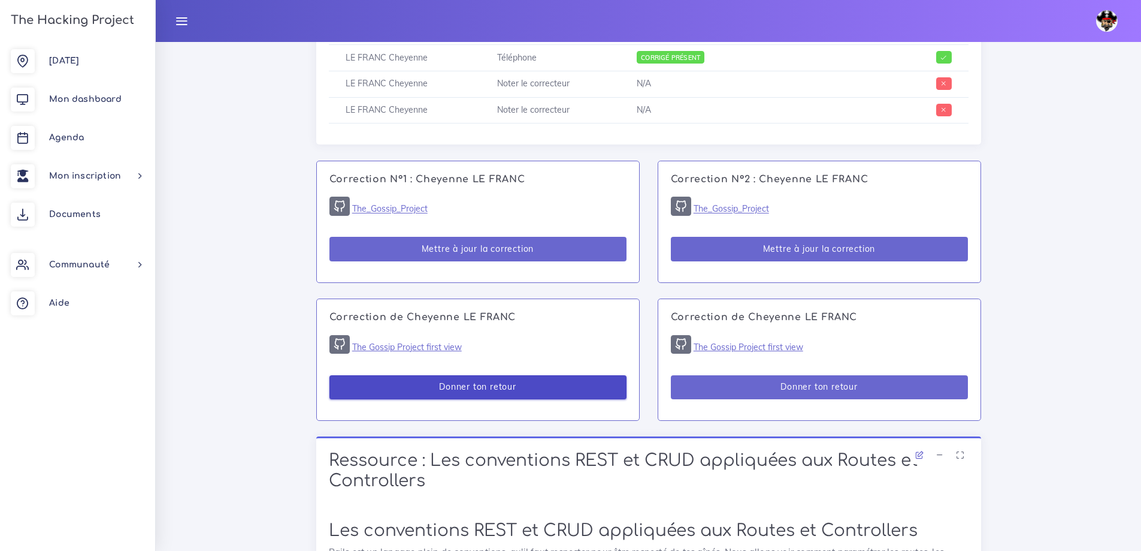
click at [484, 386] on button "Donner ton retour" at bounding box center [478, 387] width 297 height 25
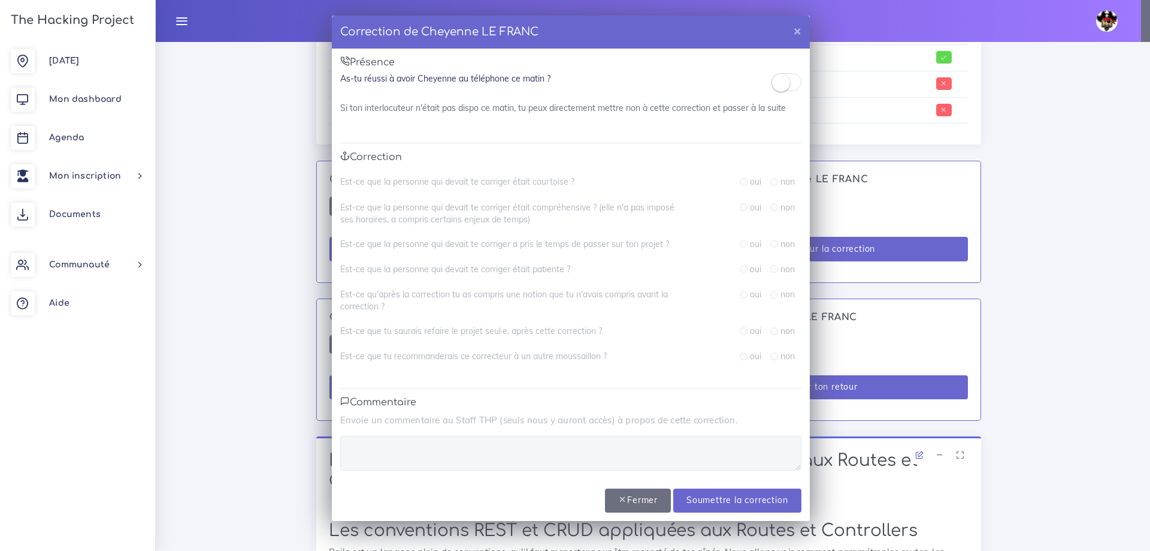
click at [781, 85] on small at bounding box center [781, 83] width 18 height 18
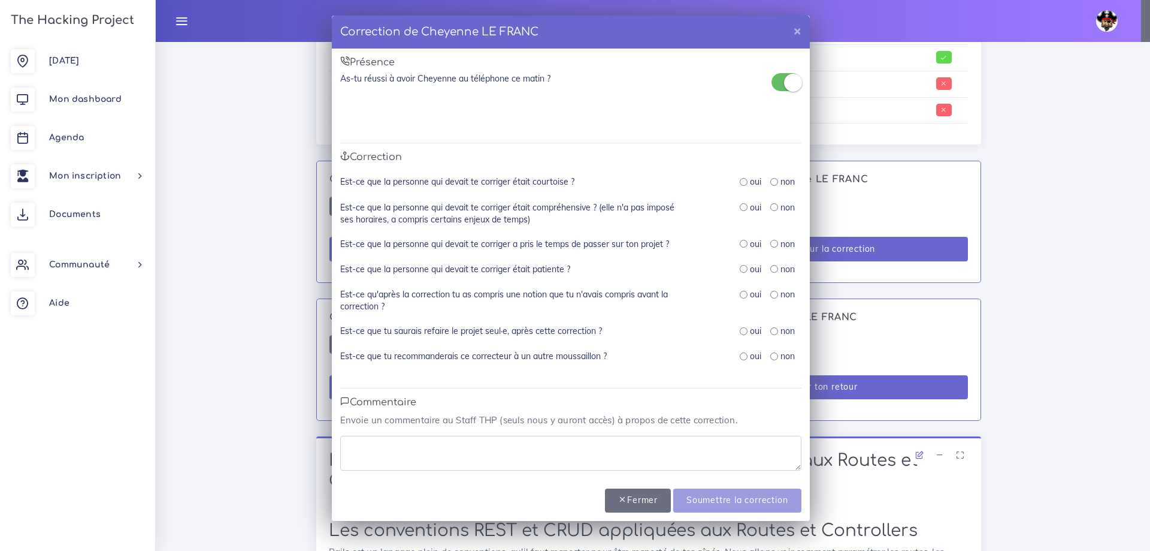
click at [743, 183] on input "radio" at bounding box center [744, 182] width 8 height 8
radio input "true"
click at [742, 206] on input "radio" at bounding box center [744, 207] width 8 height 8
radio input "true"
click at [744, 243] on input "radio" at bounding box center [744, 244] width 8 height 8
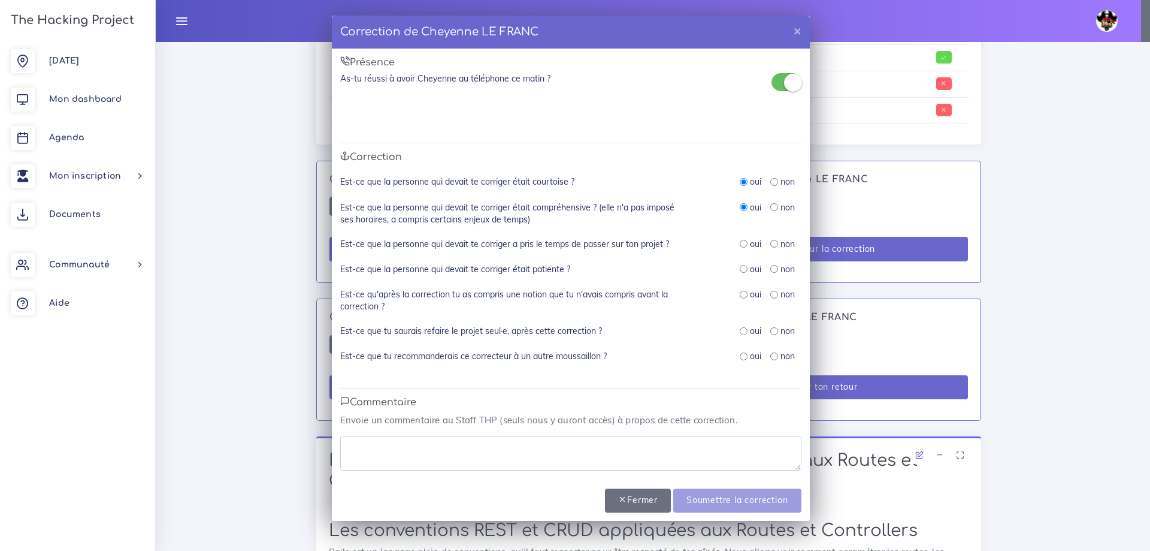
radio input "true"
click at [742, 271] on input "radio" at bounding box center [744, 269] width 8 height 8
radio input "true"
click at [744, 293] on input "radio" at bounding box center [744, 295] width 8 height 8
radio input "true"
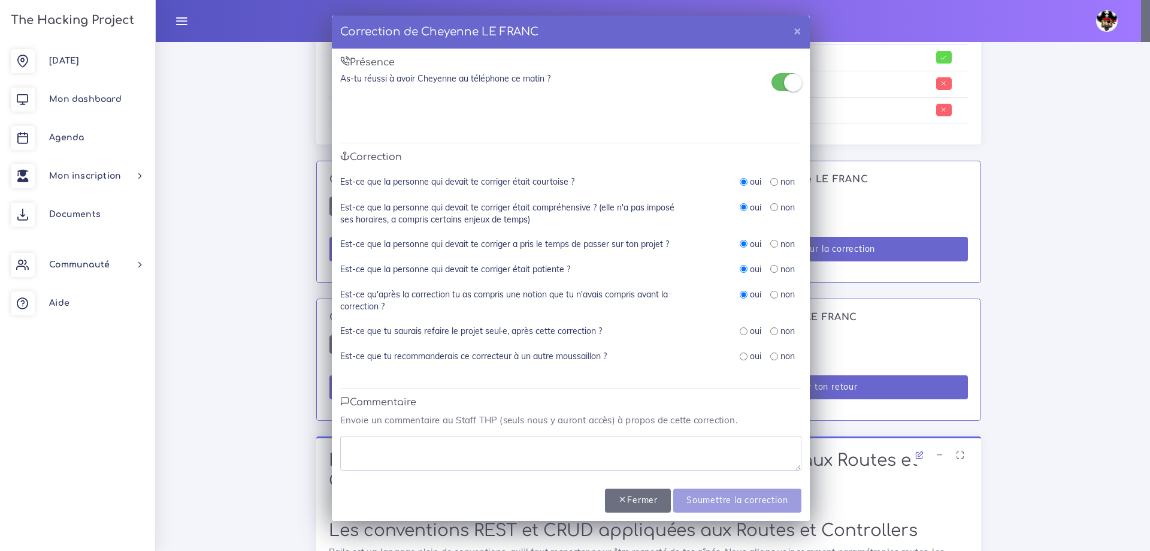
click at [744, 334] on input "radio" at bounding box center [744, 331] width 8 height 8
radio input "true"
click at [745, 354] on input "radio" at bounding box center [744, 356] width 8 height 8
radio input "true"
click at [685, 455] on textarea at bounding box center [570, 453] width 461 height 35
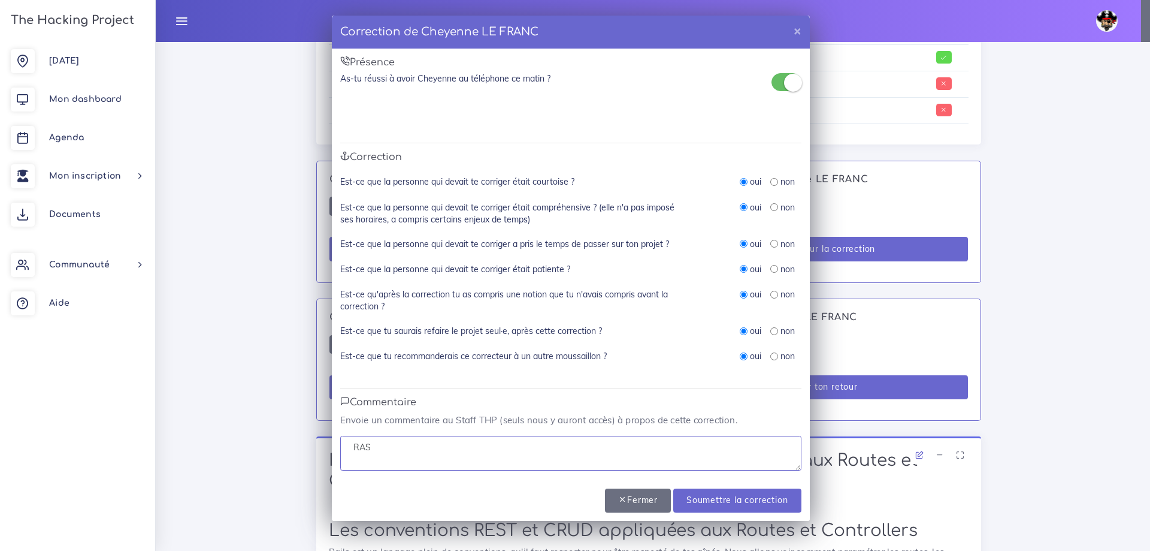
drag, startPoint x: 383, startPoint y: 444, endPoint x: 296, endPoint y: 442, distance: 86.9
click at [296, 442] on div "Correction de Cheyenne LE FRANC × Présence As-tu réussi à avoir Cheyenne au tél…" at bounding box center [575, 275] width 1150 height 551
type textarea "RAS"
click at [716, 501] on input "Soumettre la correction" at bounding box center [738, 500] width 128 height 25
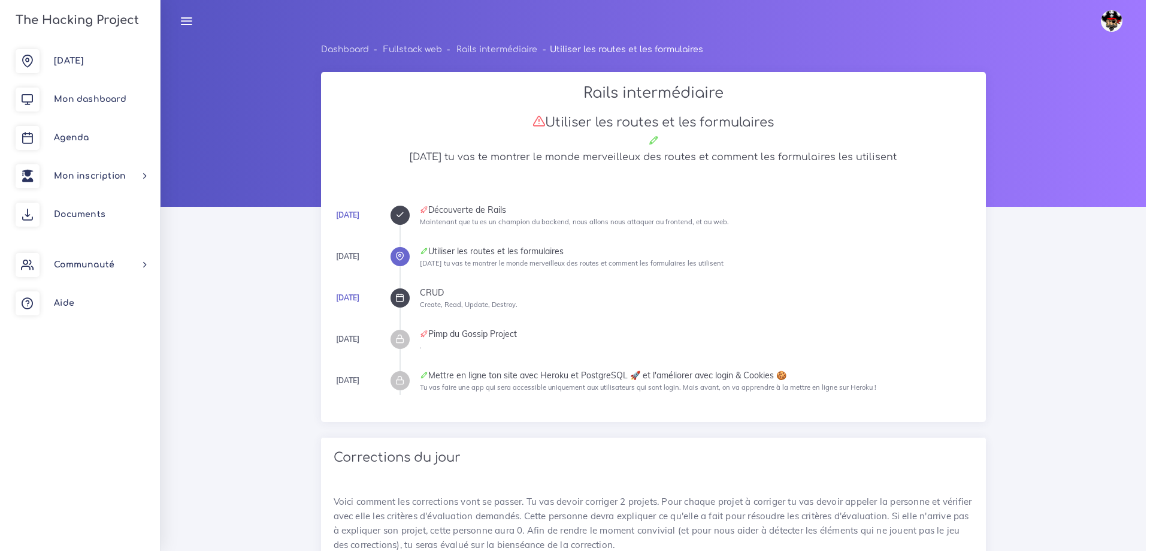
scroll to position [650, 0]
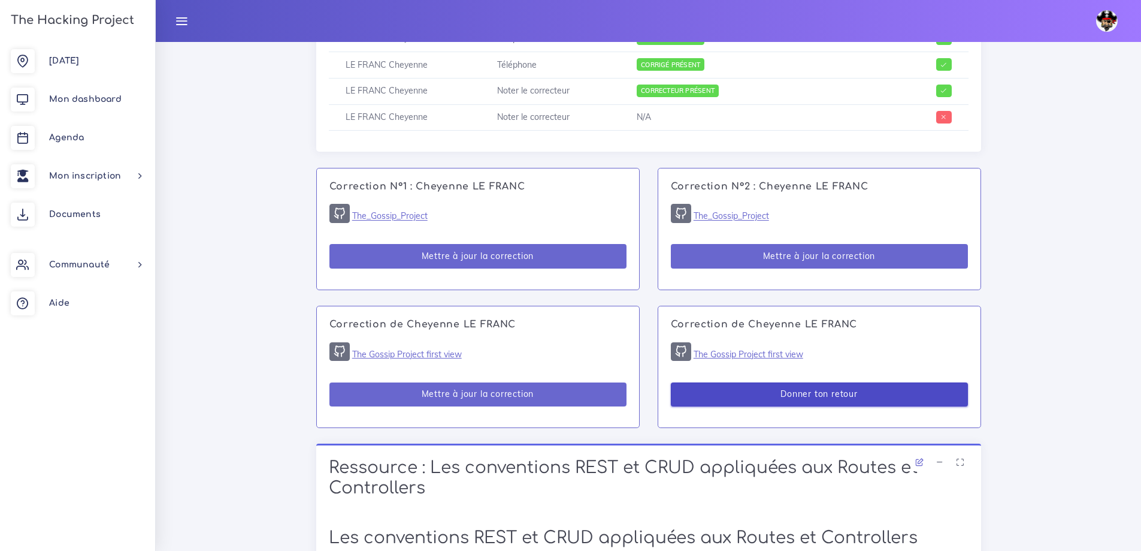
click at [792, 389] on button "Donner ton retour" at bounding box center [819, 394] width 297 height 25
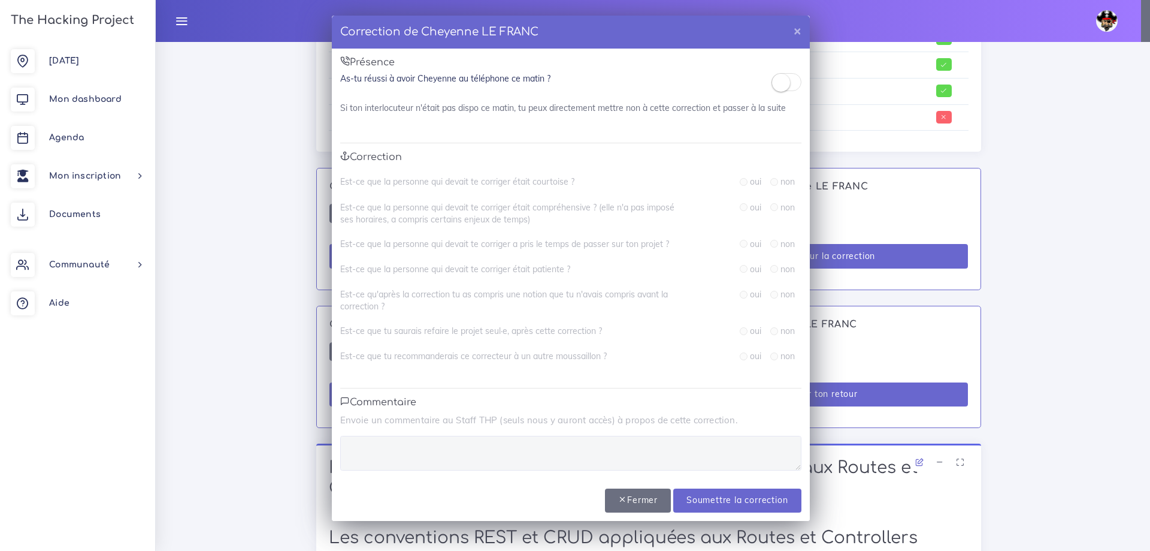
click at [775, 85] on small at bounding box center [781, 83] width 18 height 18
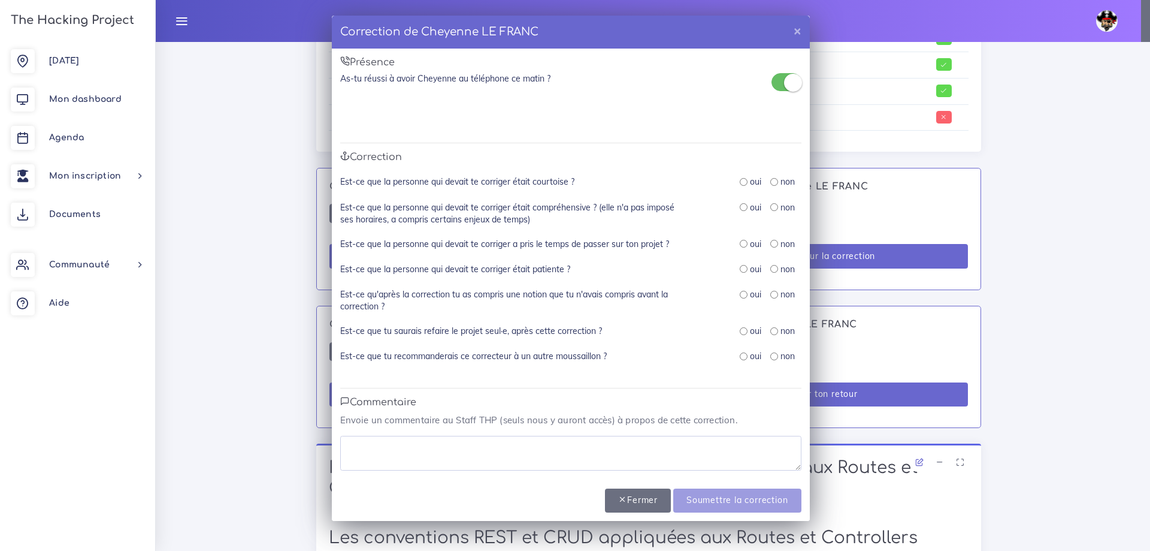
click at [744, 180] on input "radio" at bounding box center [744, 182] width 8 height 8
radio input "true"
click at [742, 204] on input "radio" at bounding box center [744, 207] width 8 height 8
radio input "true"
click at [744, 244] on input "radio" at bounding box center [744, 244] width 8 height 8
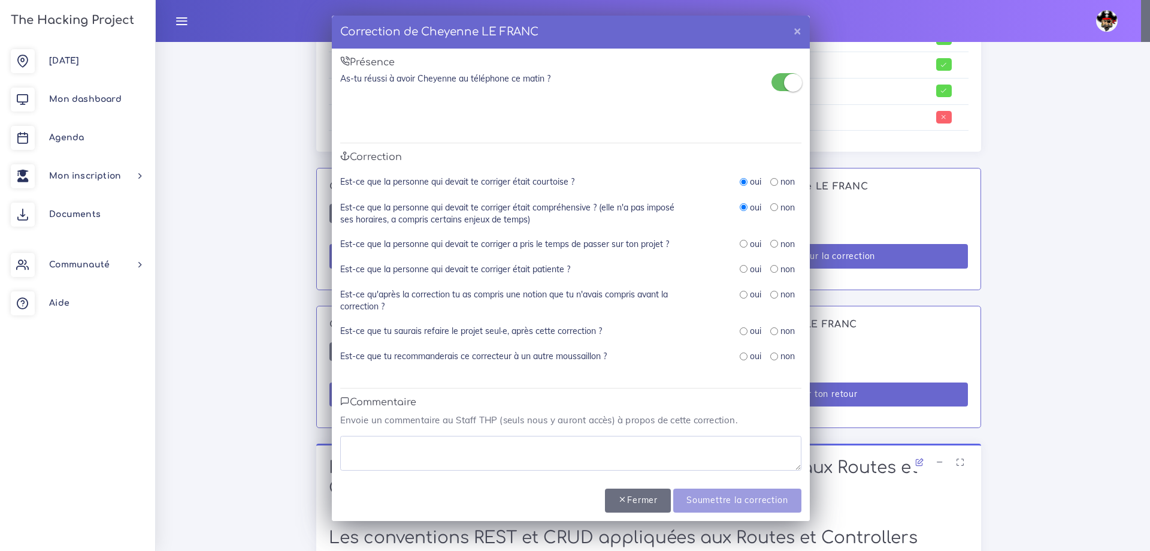
radio input "true"
drag, startPoint x: 741, startPoint y: 270, endPoint x: 750, endPoint y: 291, distance: 23.1
click at [741, 270] on input "radio" at bounding box center [744, 269] width 8 height 8
radio input "true"
drag, startPoint x: 744, startPoint y: 292, endPoint x: 742, endPoint y: 298, distance: 6.8
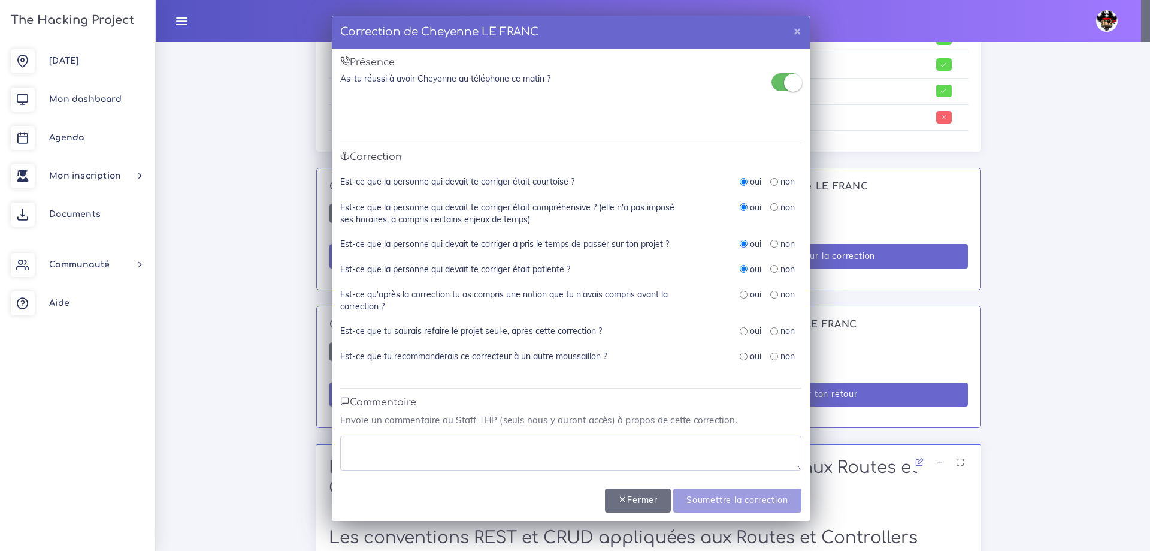
click at [741, 293] on input "radio" at bounding box center [744, 295] width 8 height 8
radio input "true"
click at [742, 330] on input "radio" at bounding box center [744, 331] width 8 height 8
radio input "true"
click at [742, 360] on input "radio" at bounding box center [744, 356] width 8 height 8
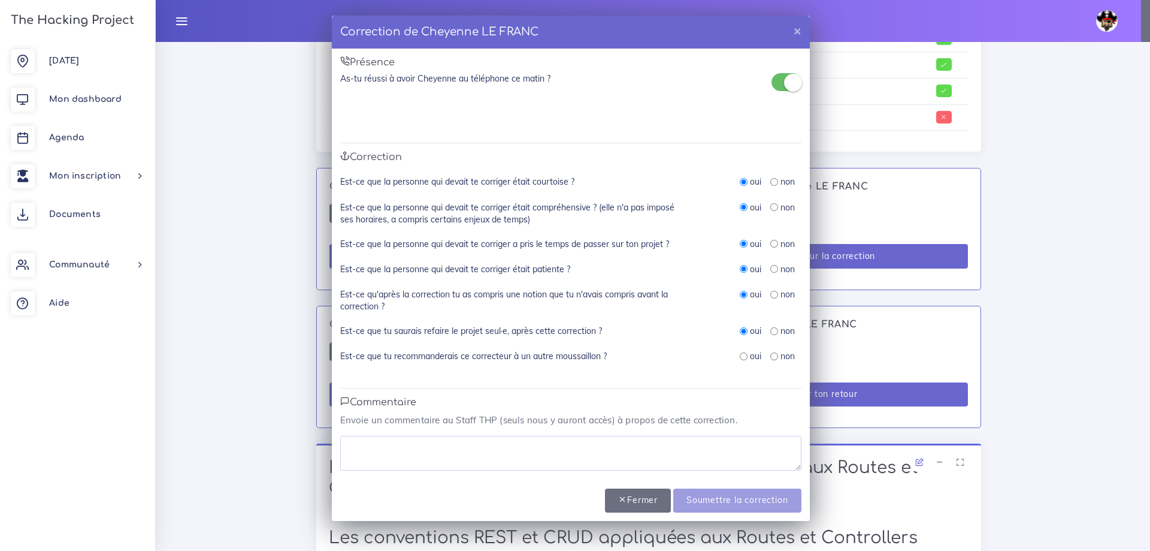
radio input "true"
click at [693, 454] on textarea at bounding box center [570, 453] width 461 height 35
paste textarea "RAS"
type textarea "RAS"
click at [713, 494] on input "Soumettre la correction" at bounding box center [738, 500] width 128 height 25
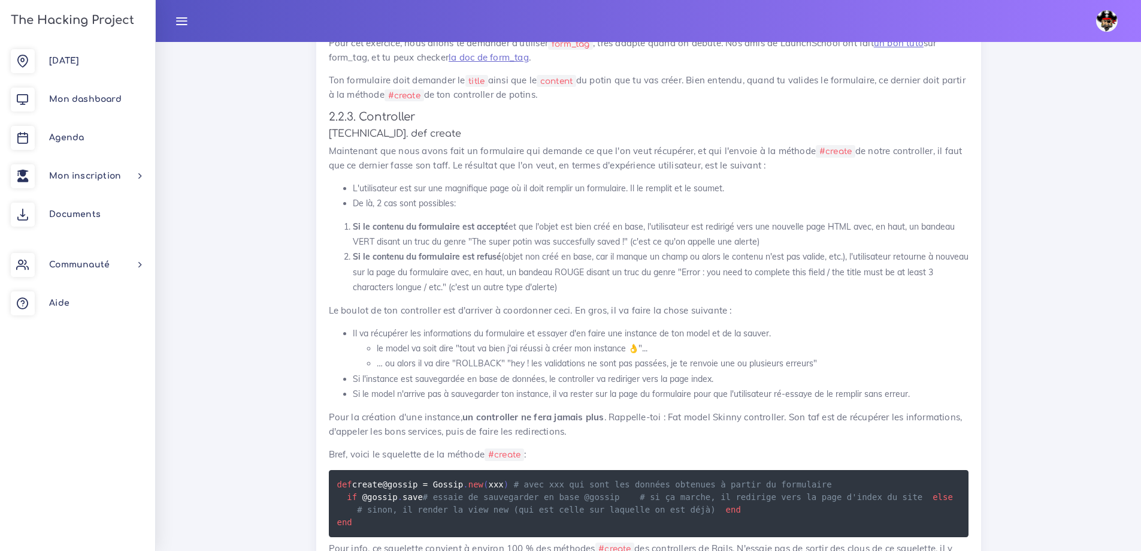
scroll to position [8492, 0]
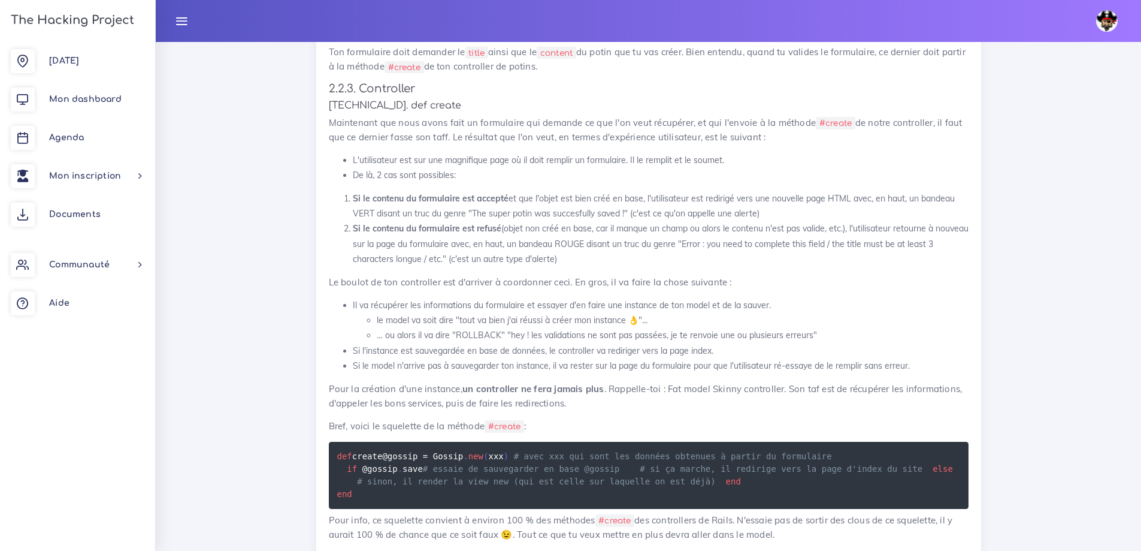
drag, startPoint x: 810, startPoint y: 205, endPoint x: 877, endPoint y: 209, distance: 67.2
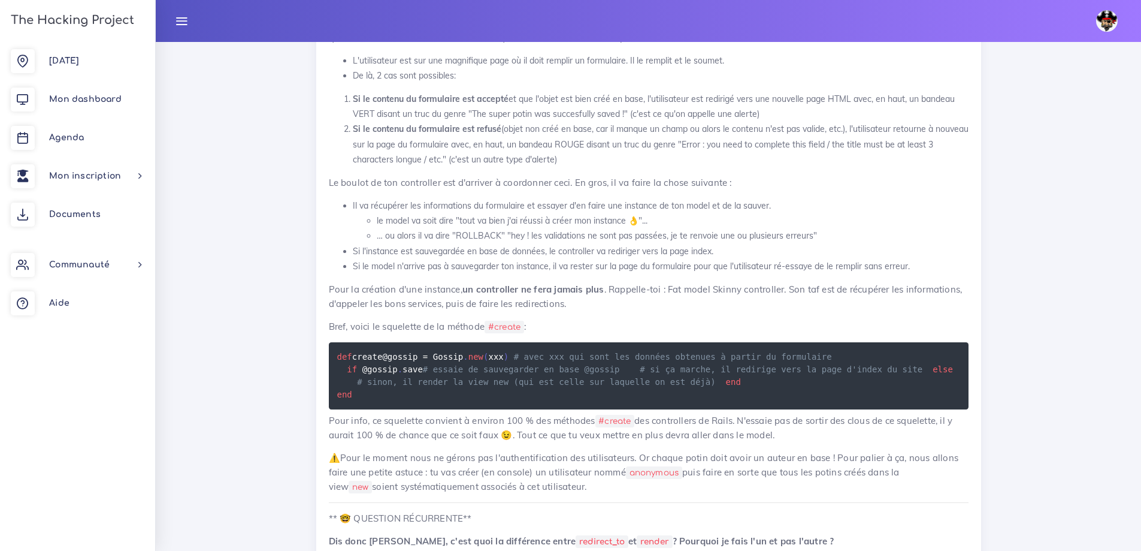
scroll to position [8612, 0]
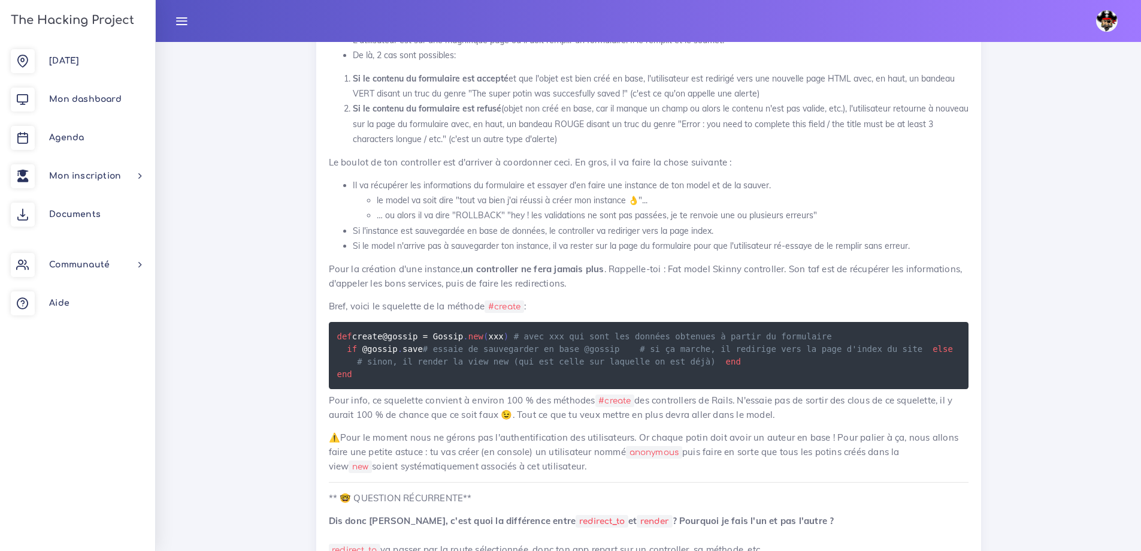
drag, startPoint x: 325, startPoint y: 194, endPoint x: 392, endPoint y: 208, distance: 68.0
click at [387, 210] on div "Création d'un potin Dans ce projet, tu vas manipuler ton premier controller et …" at bounding box center [648, 126] width 665 height 1799
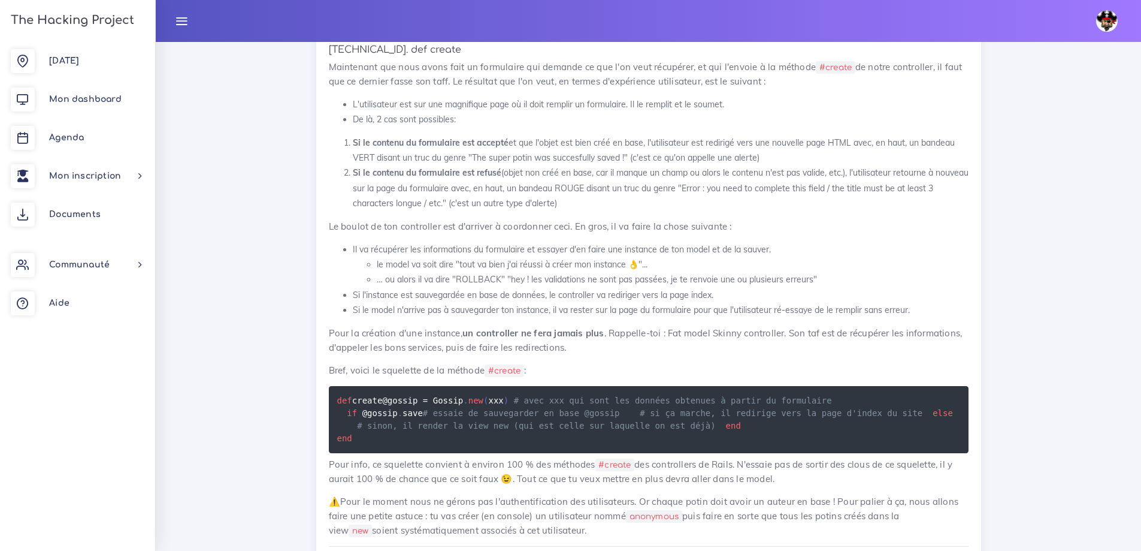
scroll to position [8552, 0]
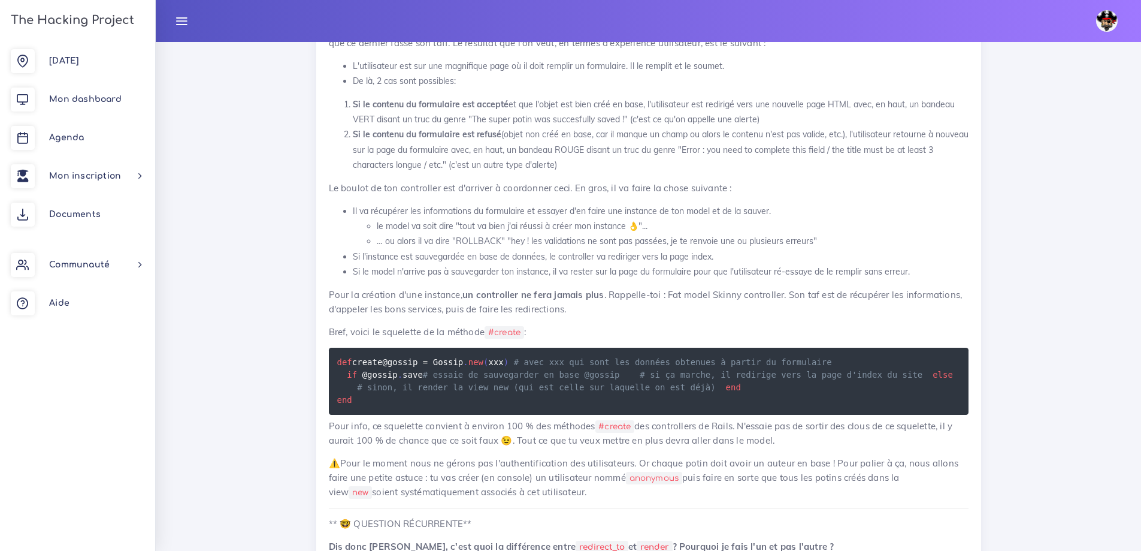
scroll to position [8612, 0]
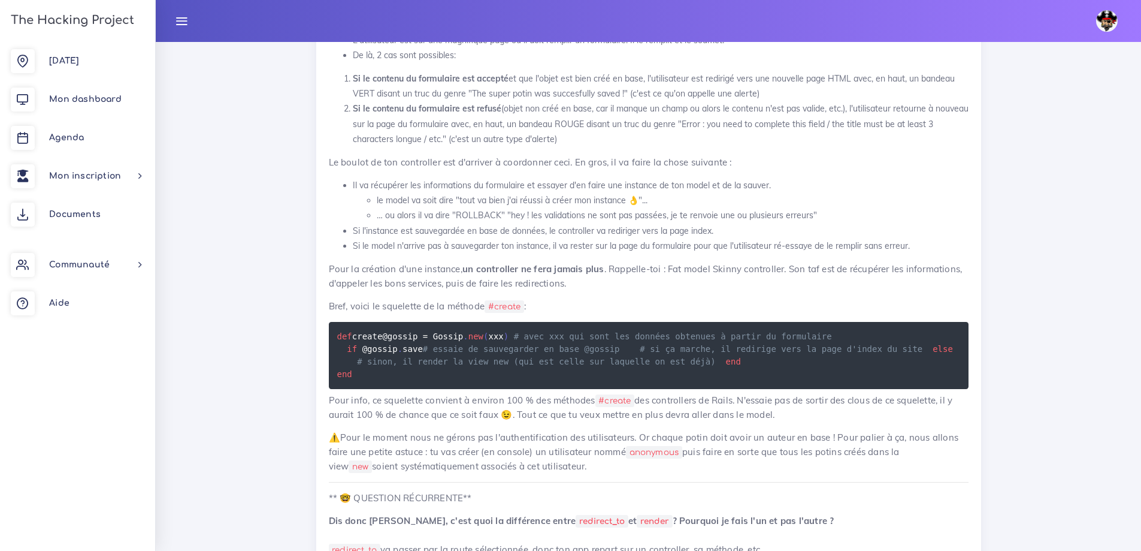
copy code "form_tag"
drag, startPoint x: 470, startPoint y: 321, endPoint x: 582, endPoint y: 322, distance: 112.1
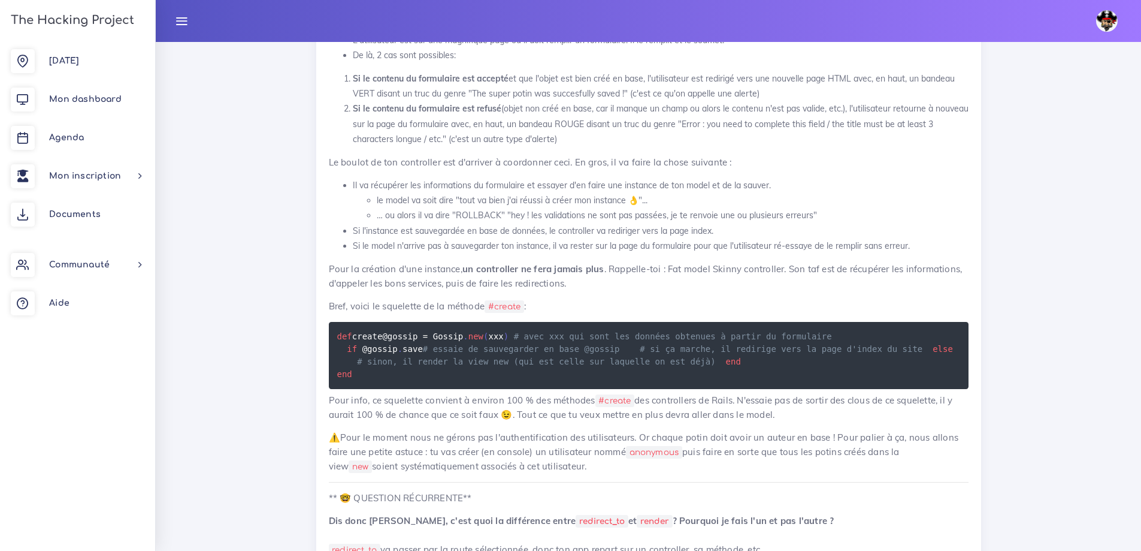
copy p "title ainsi que le content"
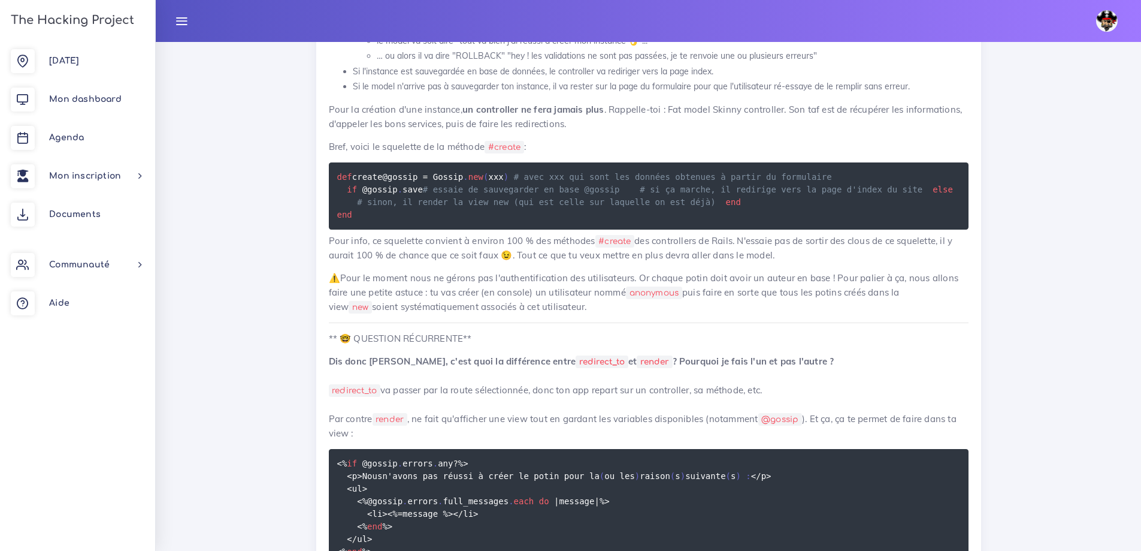
scroll to position [8791, 0]
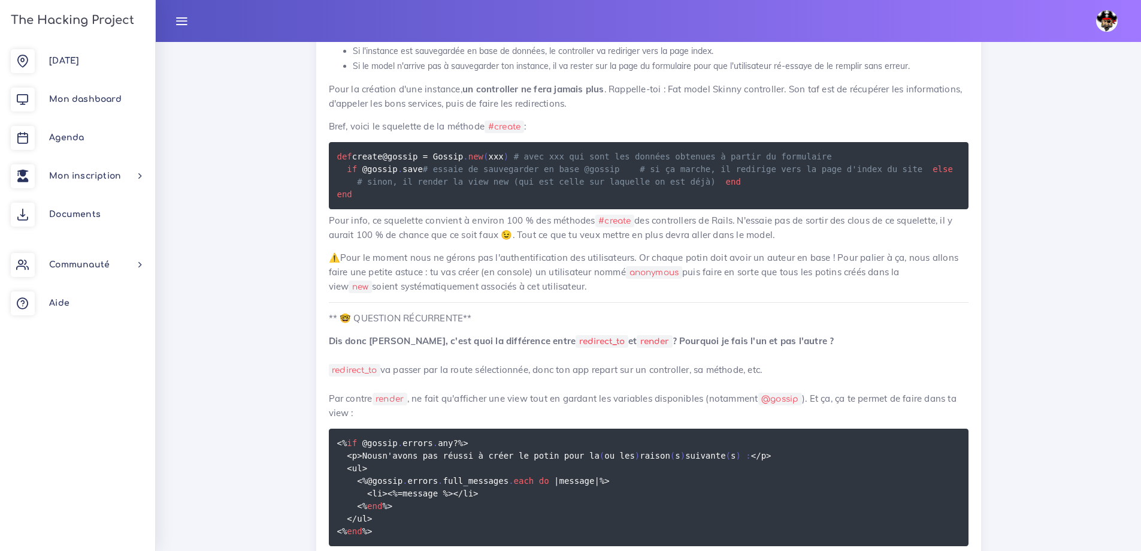
drag, startPoint x: 325, startPoint y: 179, endPoint x: 424, endPoint y: 176, distance: 98.9
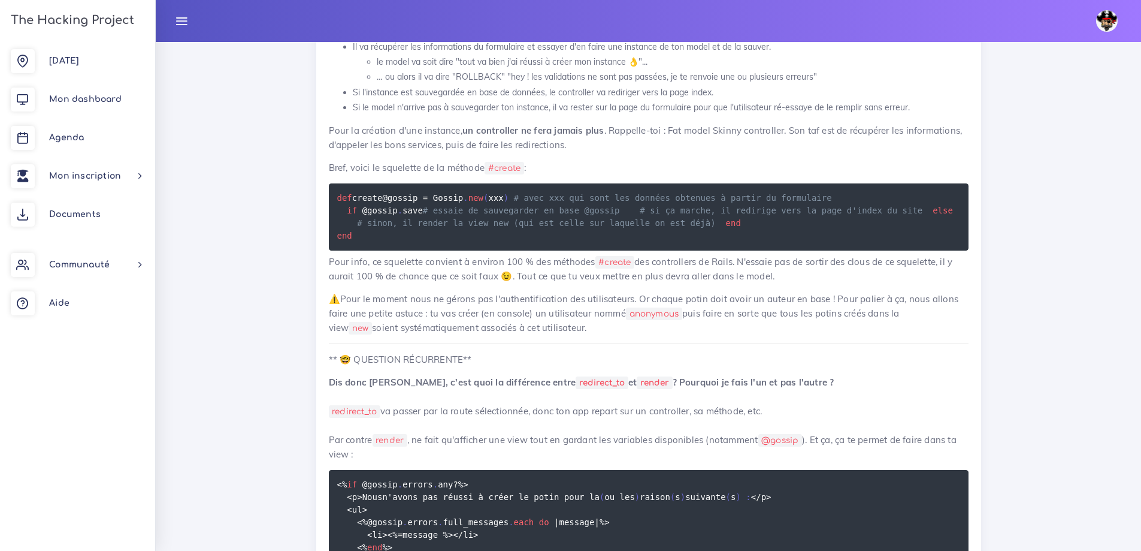
scroll to position [8732, 0]
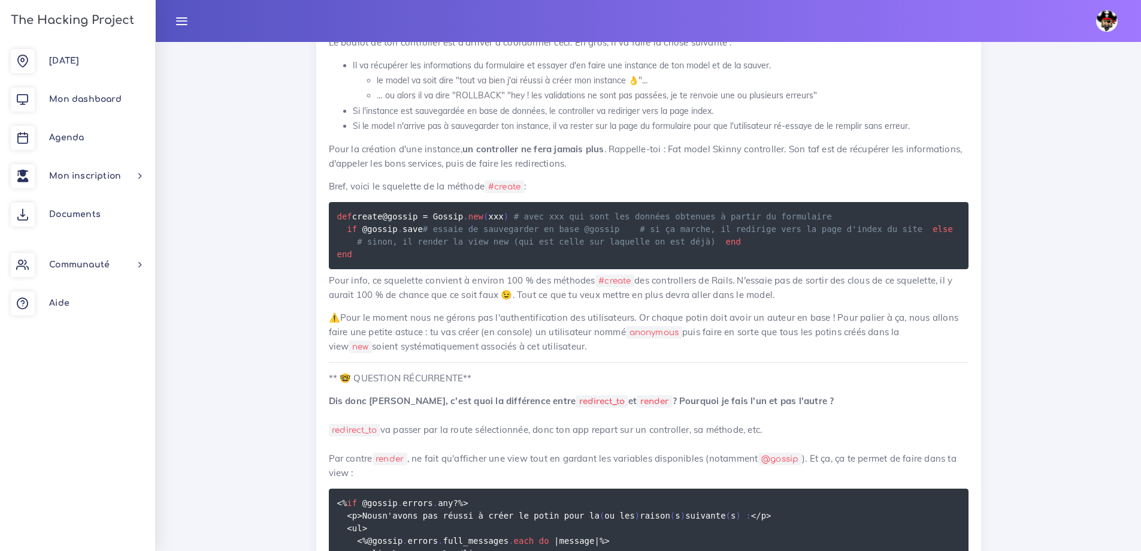
drag, startPoint x: 332, startPoint y: 256, endPoint x: 426, endPoint y: 255, distance: 94.1
click at [426, 255] on div "Création d'un potin Dans ce projet, tu vas manipuler ton premier controller et …" at bounding box center [648, 6] width 665 height 1799
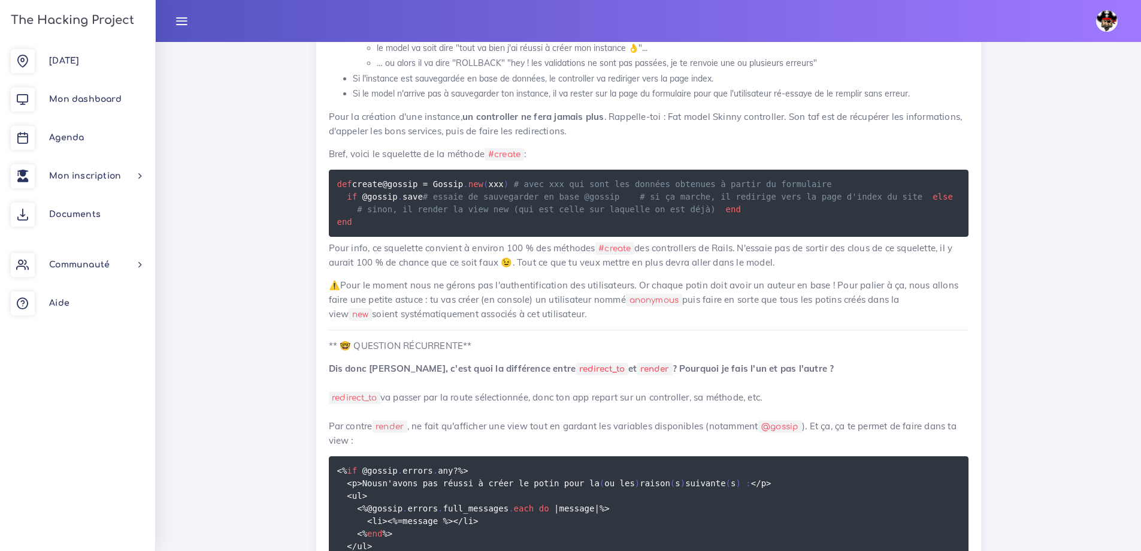
scroll to position [8791, 0]
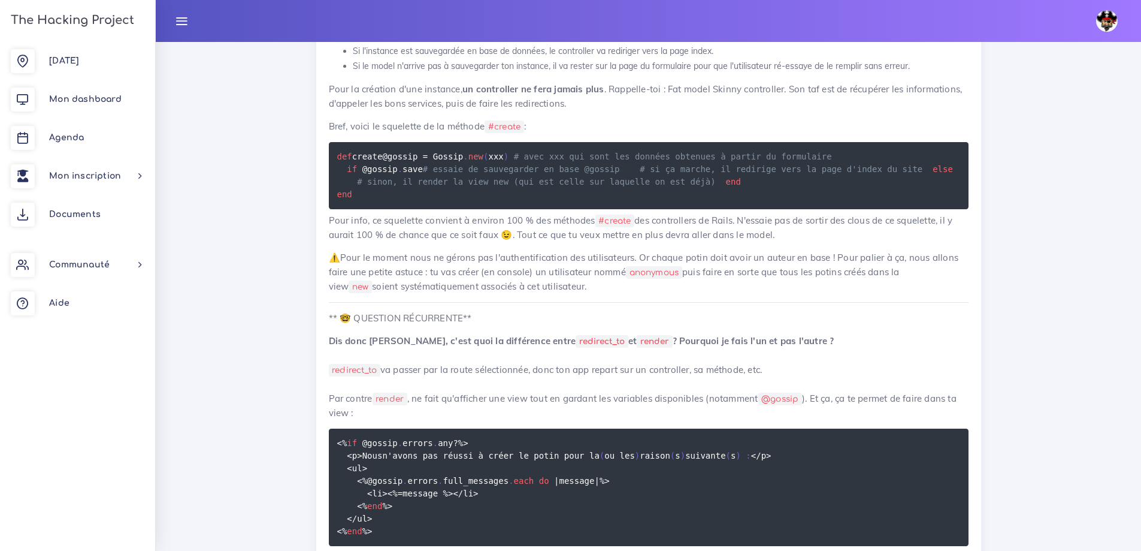
drag, startPoint x: 327, startPoint y: 215, endPoint x: 953, endPoint y: 214, distance: 626.2
drag, startPoint x: 333, startPoint y: 232, endPoint x: 774, endPoint y: 224, distance: 441.1
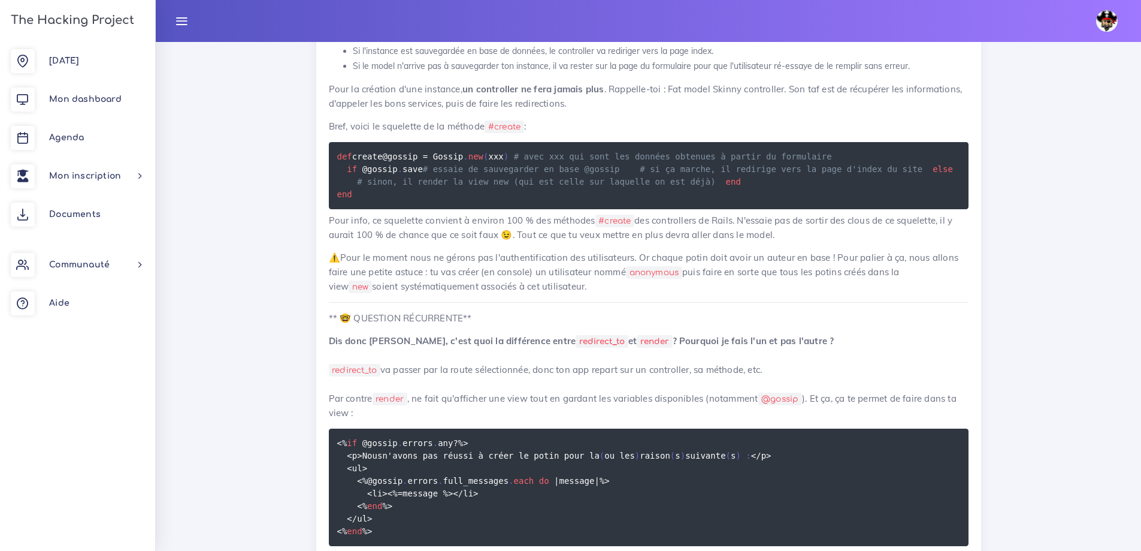
drag, startPoint x: 351, startPoint y: 252, endPoint x: 724, endPoint y: 253, distance: 373.3
drag, startPoint x: 355, startPoint y: 269, endPoint x: 462, endPoint y: 262, distance: 107.5
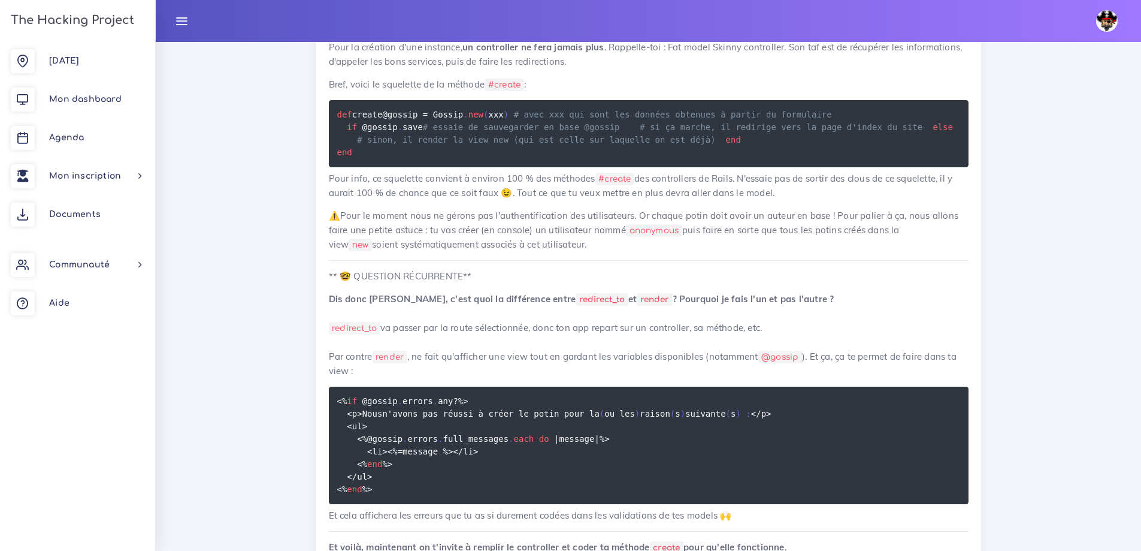
scroll to position [8851, 0]
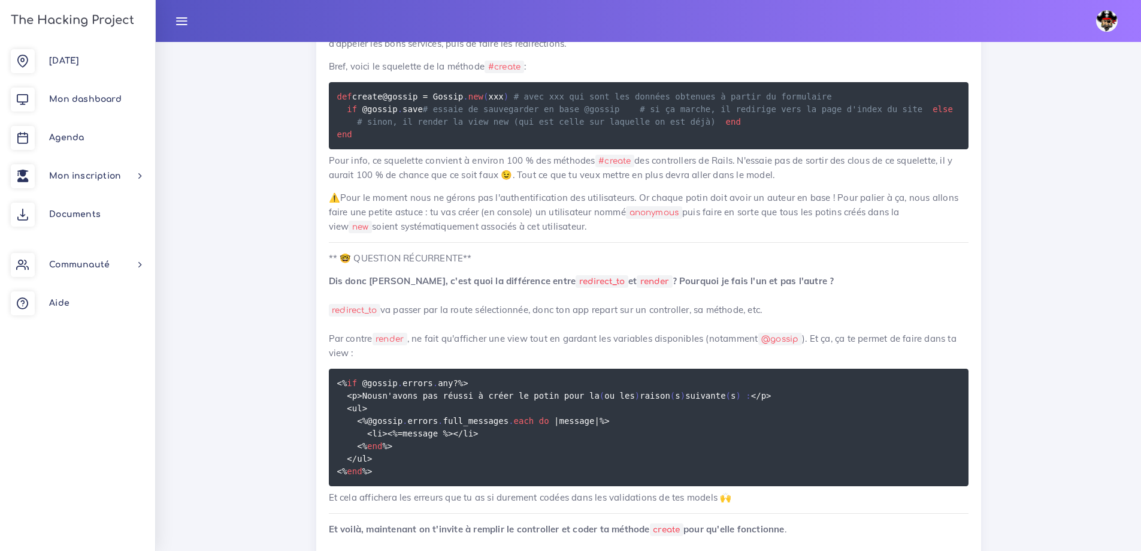
drag, startPoint x: 354, startPoint y: 229, endPoint x: 774, endPoint y: 240, distance: 419.6
drag, startPoint x: 348, startPoint y: 259, endPoint x: 520, endPoint y: 257, distance: 172.0
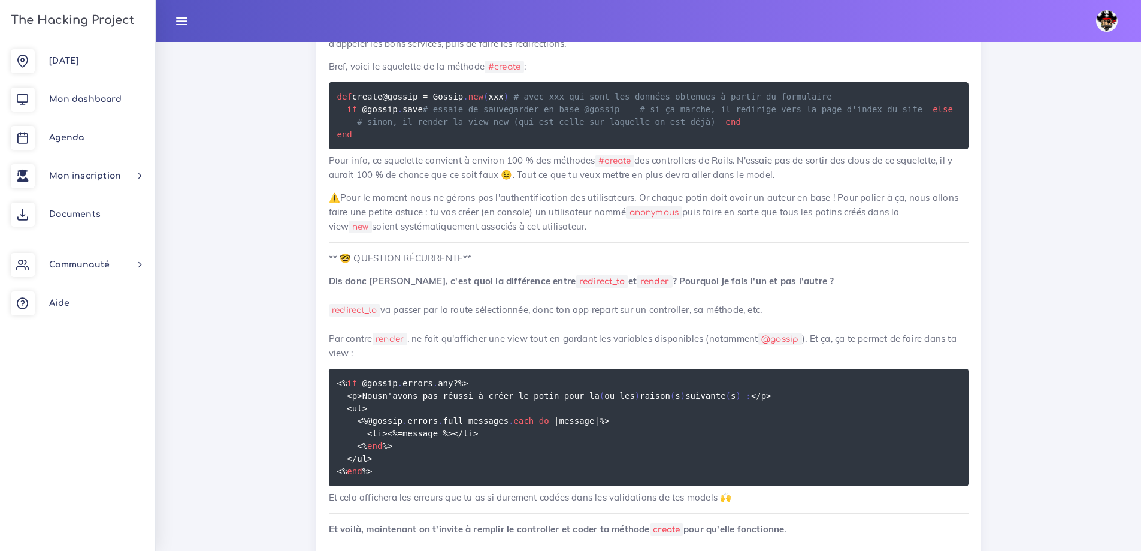
drag, startPoint x: 514, startPoint y: 256, endPoint x: 952, endPoint y: 272, distance: 438.3
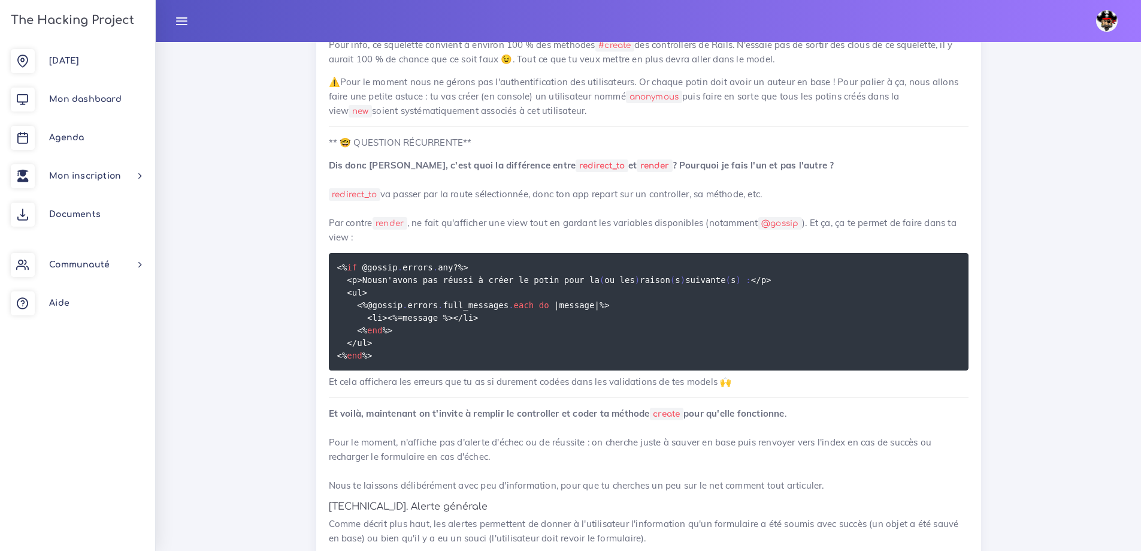
scroll to position [8971, 0]
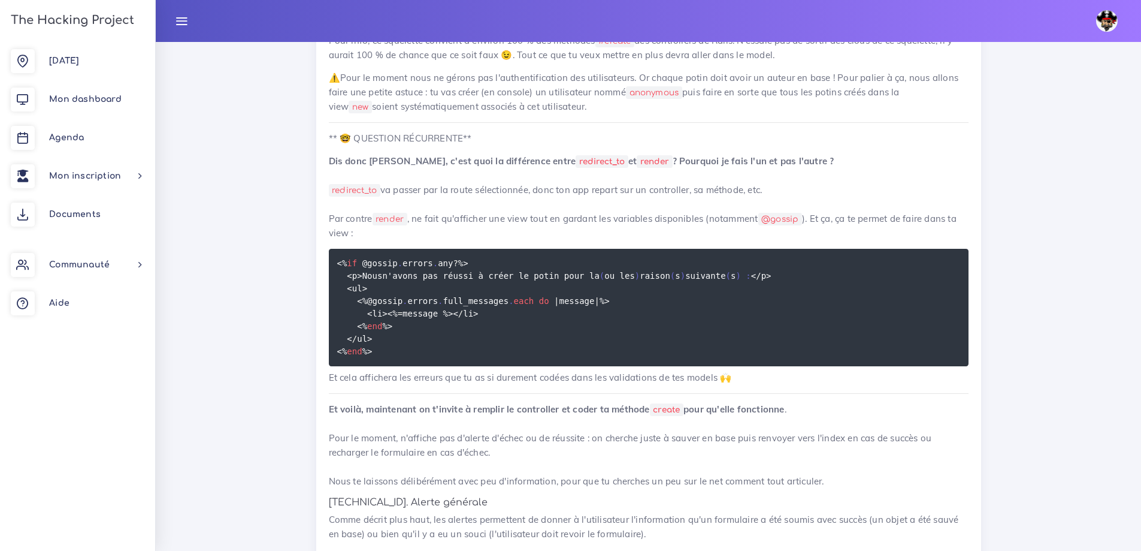
drag, startPoint x: 481, startPoint y: 193, endPoint x: 734, endPoint y: 192, distance: 253.5
drag, startPoint x: 357, startPoint y: 219, endPoint x: 766, endPoint y: 216, distance: 409.9
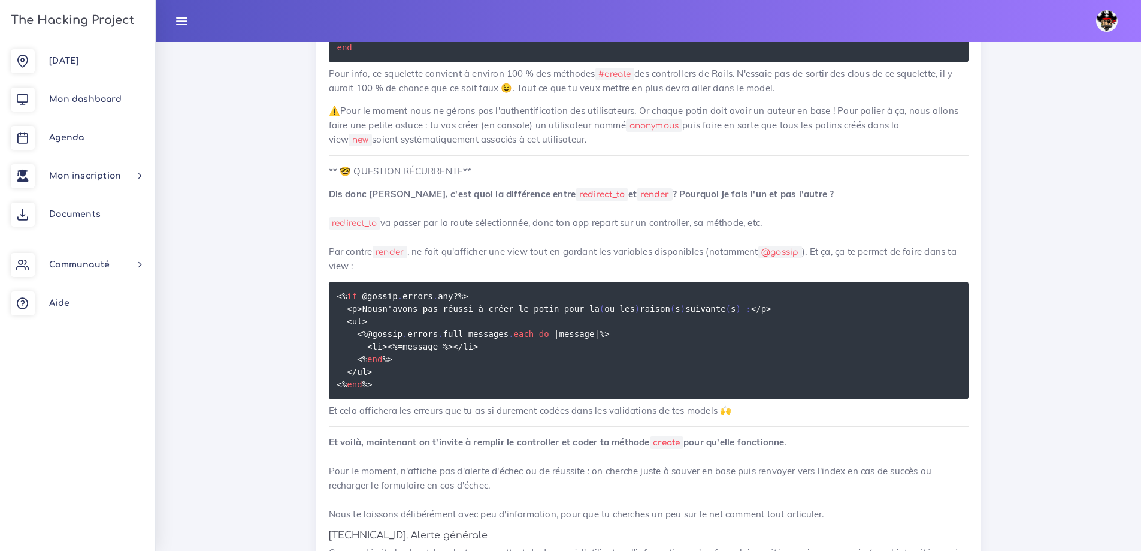
scroll to position [8911, 0]
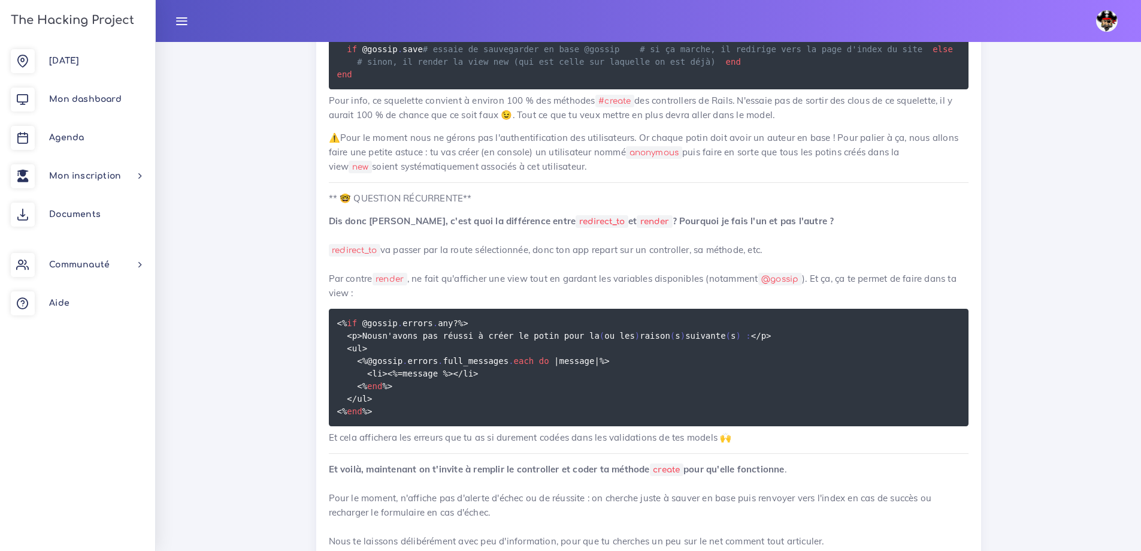
drag, startPoint x: 352, startPoint y: 277, endPoint x: 525, endPoint y: 279, distance: 172.6
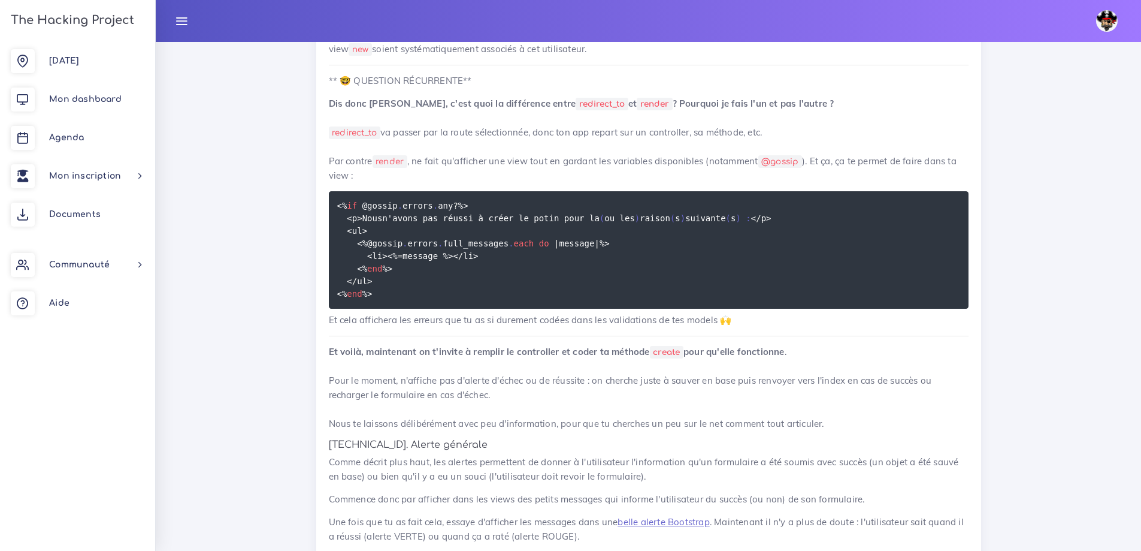
scroll to position [9031, 0]
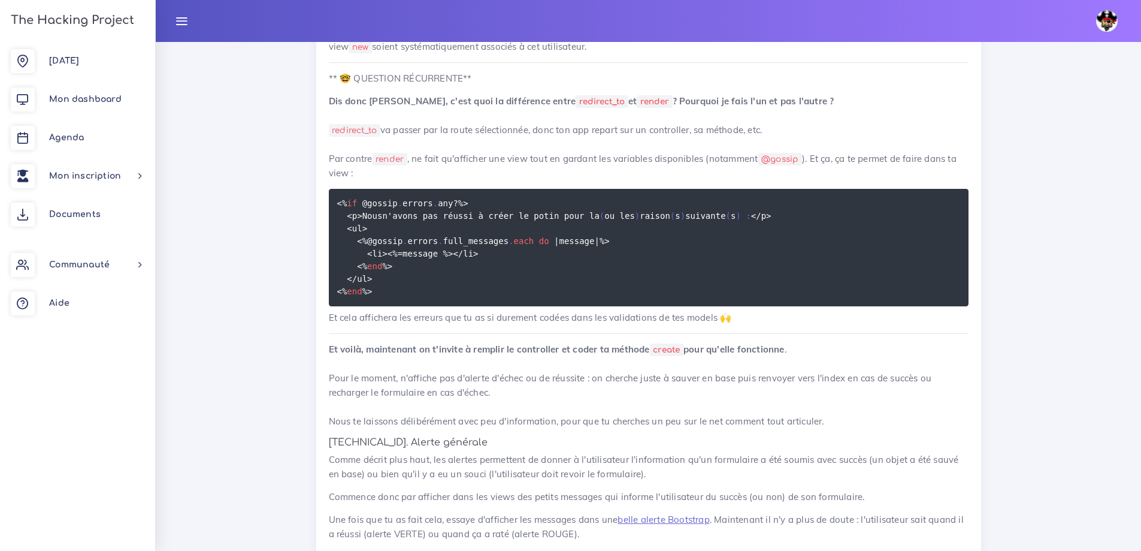
drag, startPoint x: 481, startPoint y: 171, endPoint x: 636, endPoint y: 173, distance: 155.2
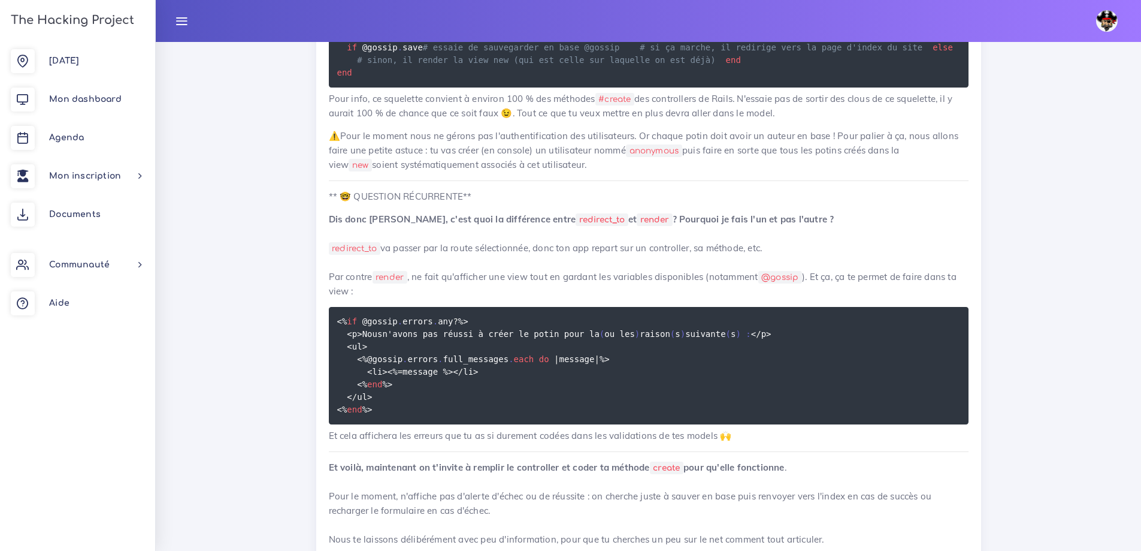
scroll to position [8911, 0]
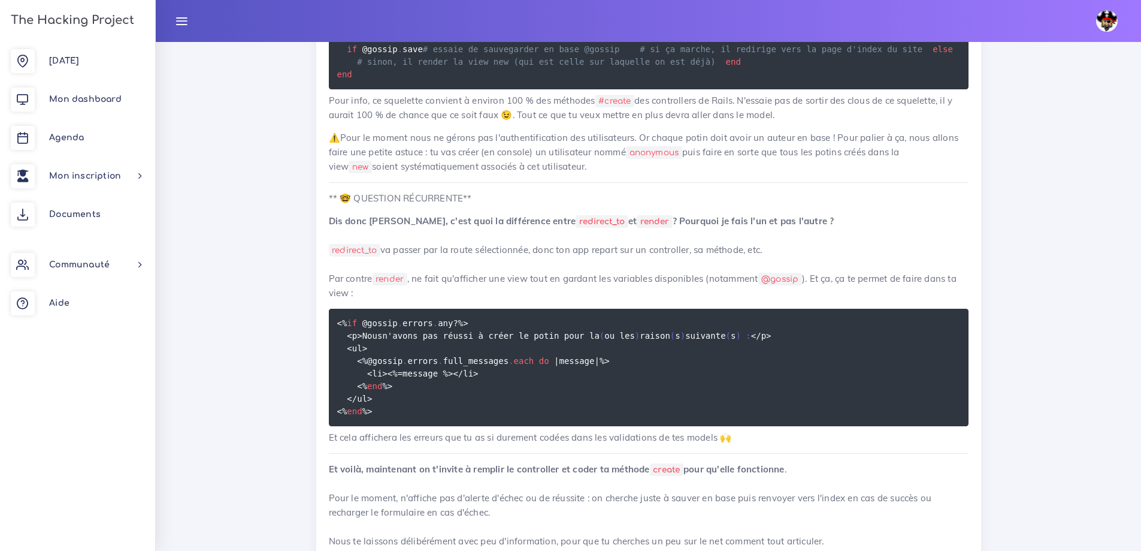
drag, startPoint x: 385, startPoint y: 301, endPoint x: 822, endPoint y: 302, distance: 436.8
drag, startPoint x: 354, startPoint y: 322, endPoint x: 602, endPoint y: 321, distance: 247.5
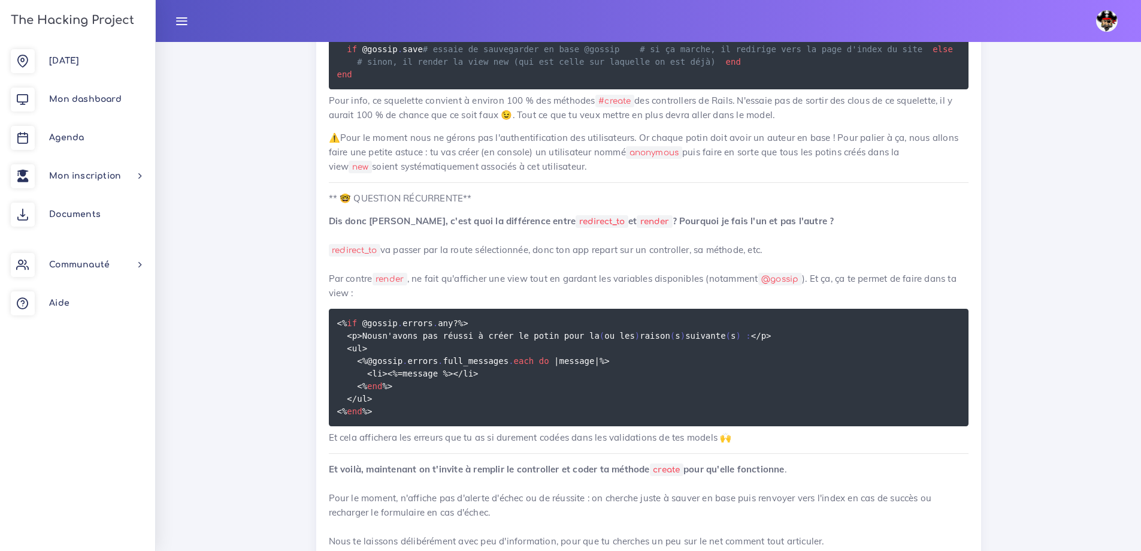
drag, startPoint x: 542, startPoint y: 319, endPoint x: 477, endPoint y: 304, distance: 66.9
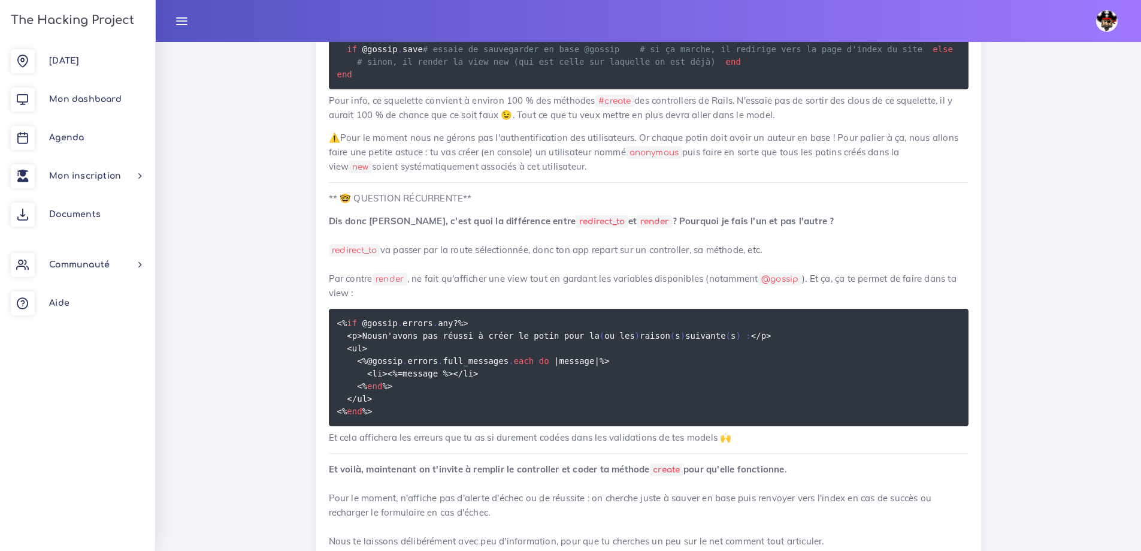
drag, startPoint x: 551, startPoint y: 322, endPoint x: 717, endPoint y: 315, distance: 166.1
drag, startPoint x: 354, startPoint y: 335, endPoint x: 915, endPoint y: 340, distance: 561.5
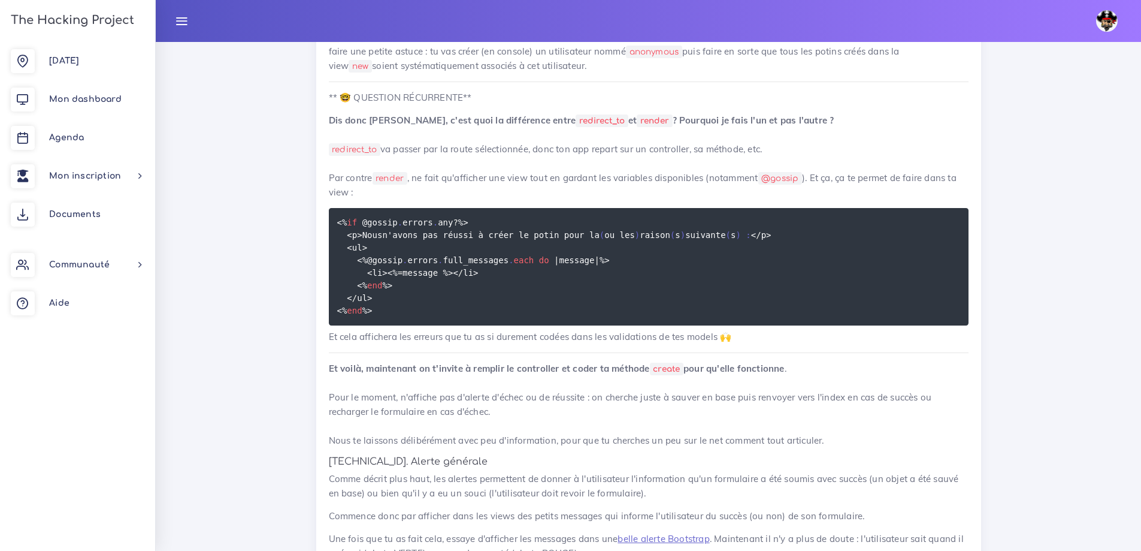
scroll to position [9031, 0]
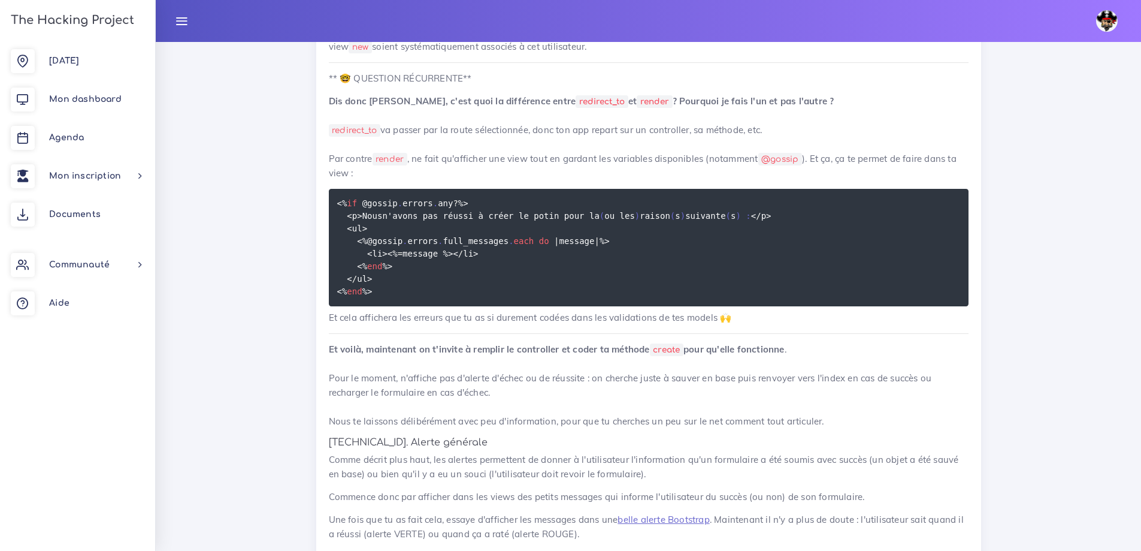
drag, startPoint x: 340, startPoint y: 243, endPoint x: 613, endPoint y: 241, distance: 273.2
drag, startPoint x: 356, startPoint y: 410, endPoint x: 318, endPoint y: 301, distance: 115.4
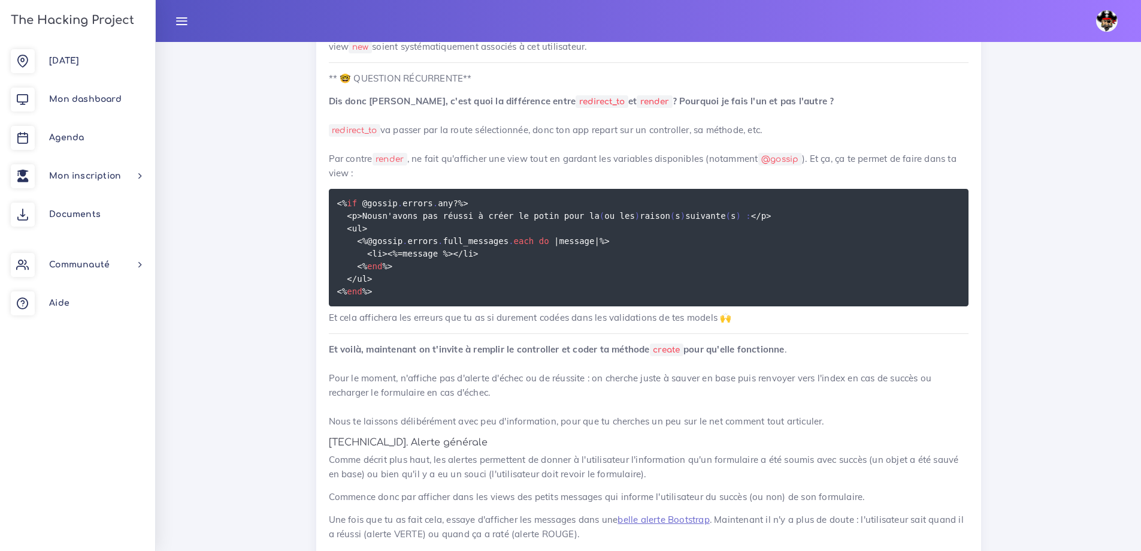
copy code "def create @gossip = Gossip . new ( xxx ) # avec xxx qui sont les données obten…"
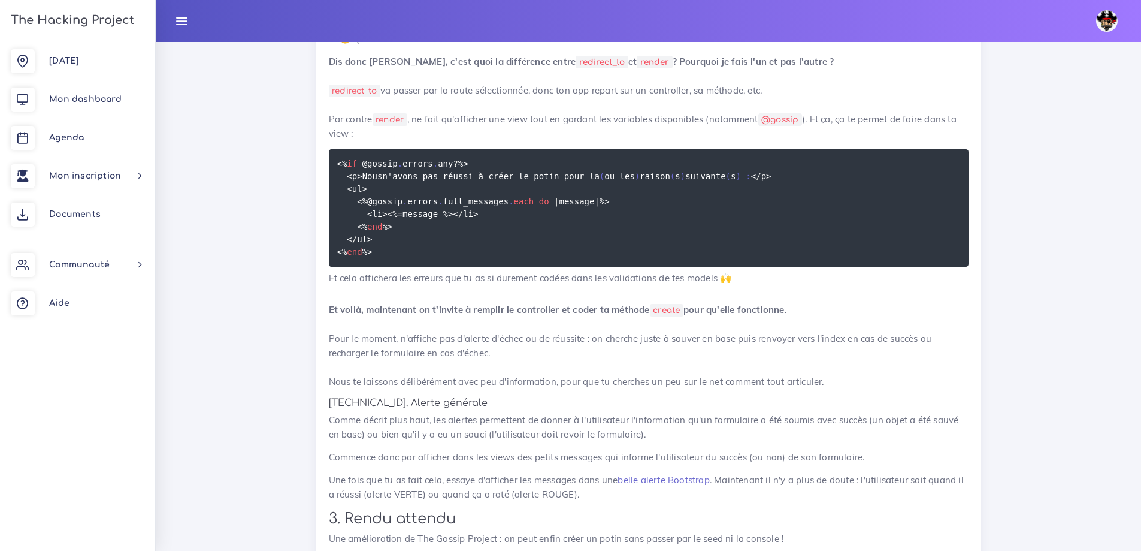
scroll to position [9091, 0]
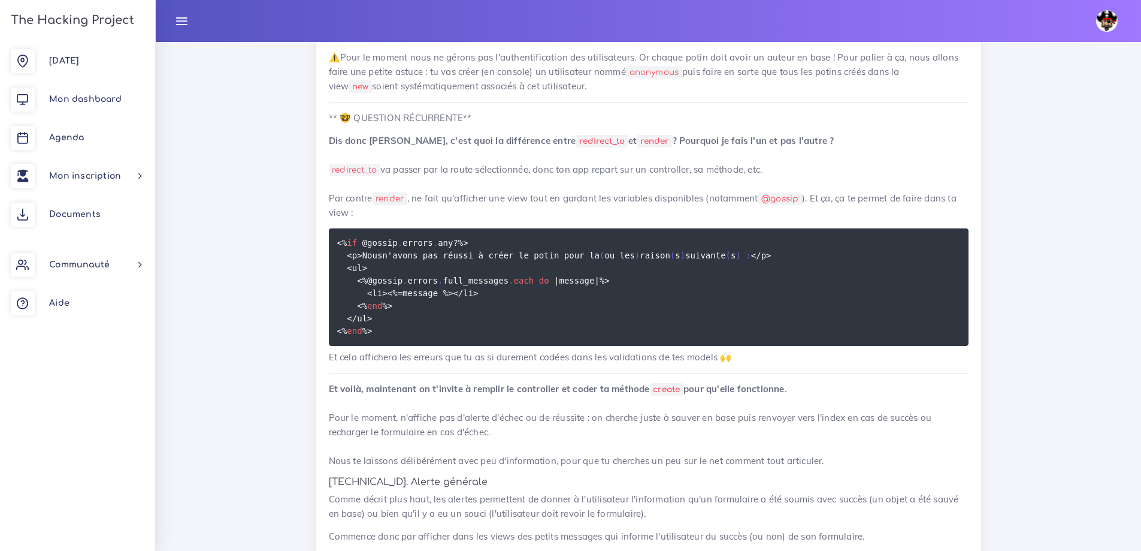
scroll to position [8971, 0]
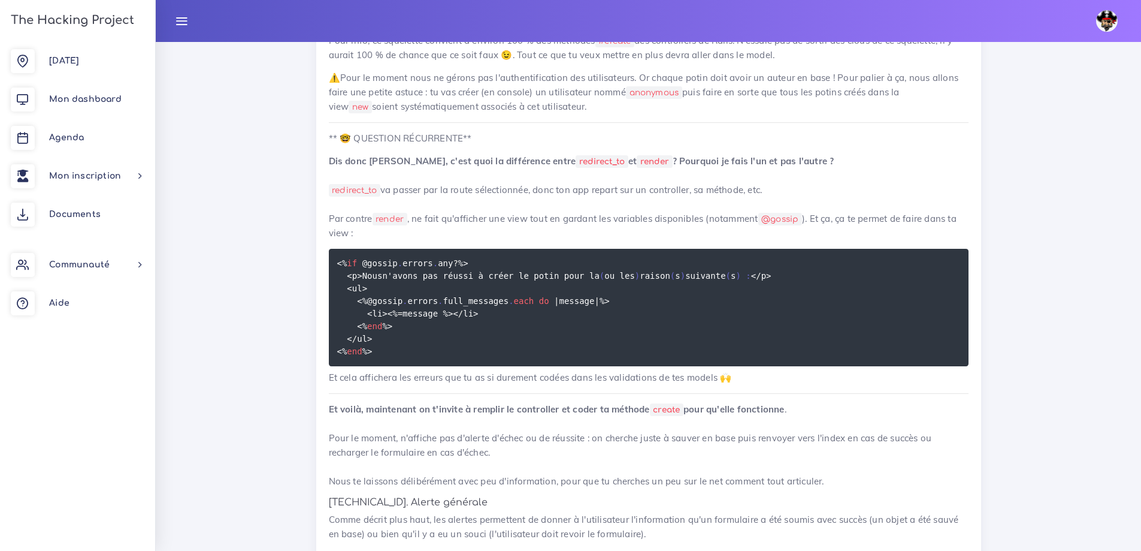
drag, startPoint x: 616, startPoint y: 261, endPoint x: 739, endPoint y: 243, distance: 124.7
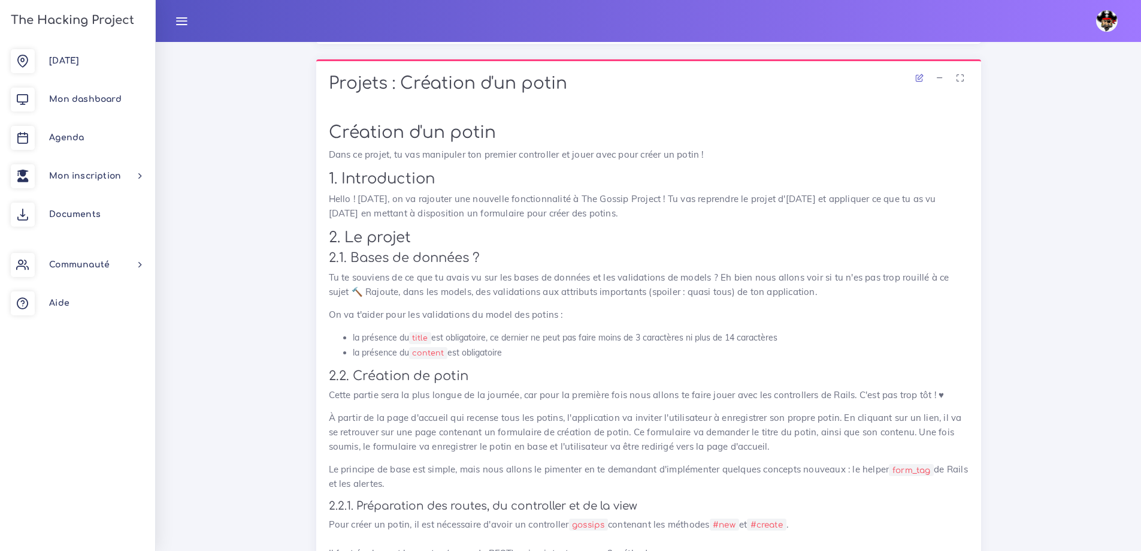
scroll to position [7657, 0]
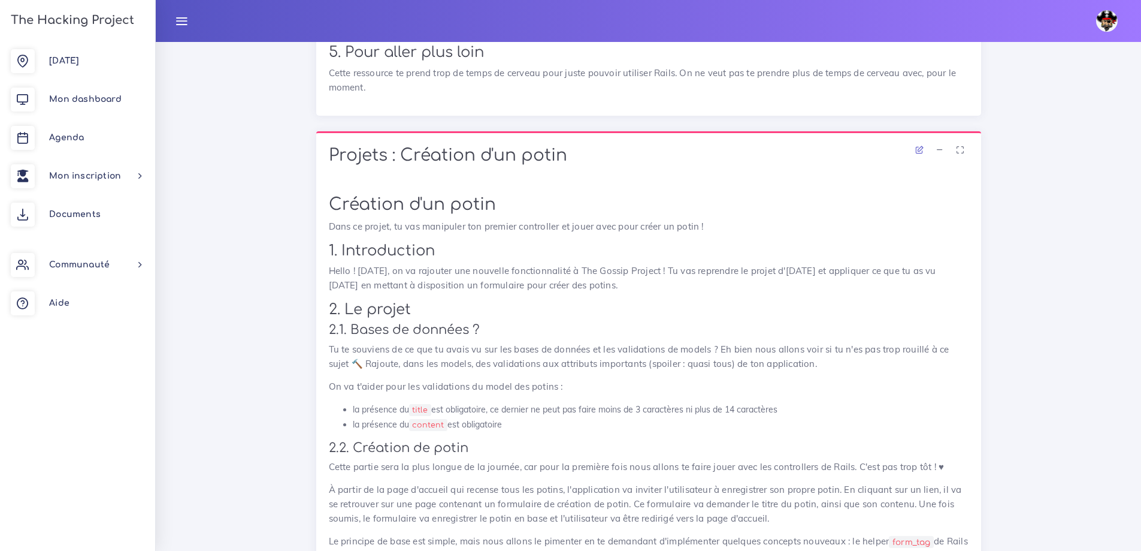
drag, startPoint x: 351, startPoint y: 343, endPoint x: 434, endPoint y: 335, distance: 83.7
copy span "data-turbo = " false ""
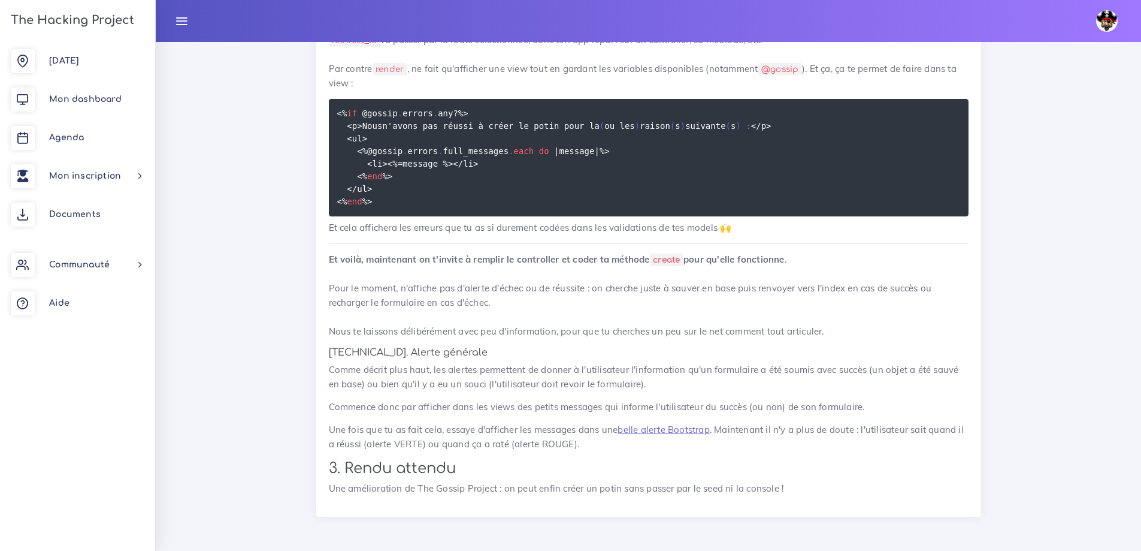
scroll to position [9215, 0]
drag, startPoint x: 375, startPoint y: 284, endPoint x: 503, endPoint y: 290, distance: 127.8
drag, startPoint x: 333, startPoint y: 294, endPoint x: 557, endPoint y: 313, distance: 224.9
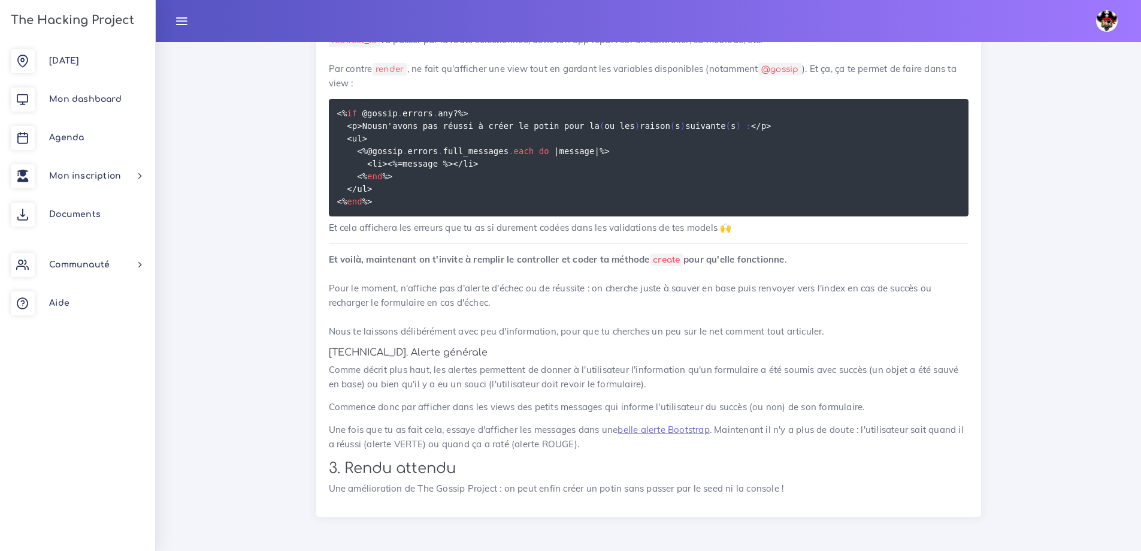
drag, startPoint x: 555, startPoint y: 372, endPoint x: 321, endPoint y: 346, distance: 235.8
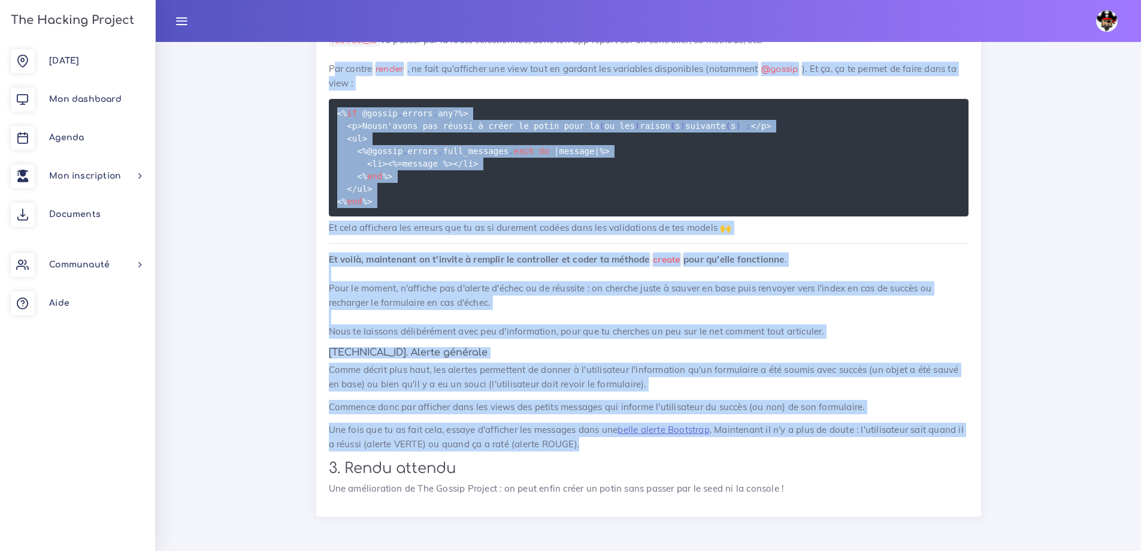
drag, startPoint x: 588, startPoint y: 445, endPoint x: 295, endPoint y: 71, distance: 475.9
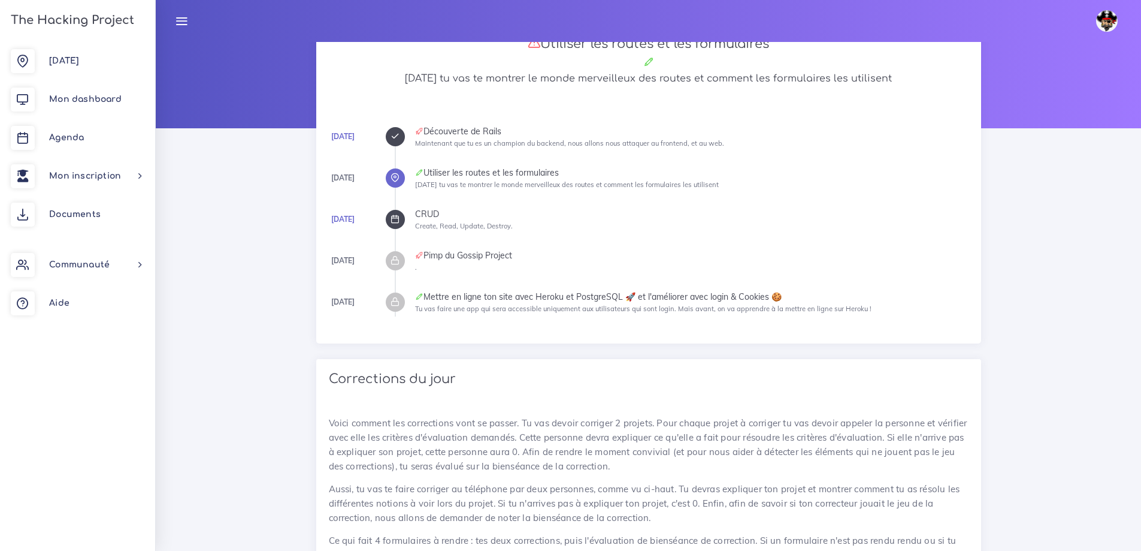
scroll to position [180, 0]
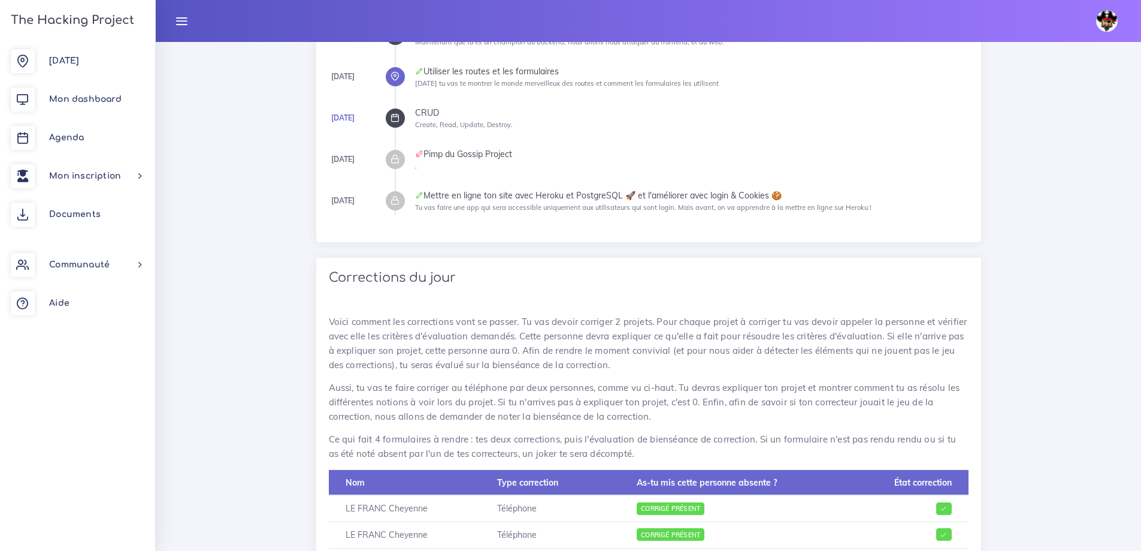
click at [392, 120] on icon at bounding box center [395, 117] width 9 height 9
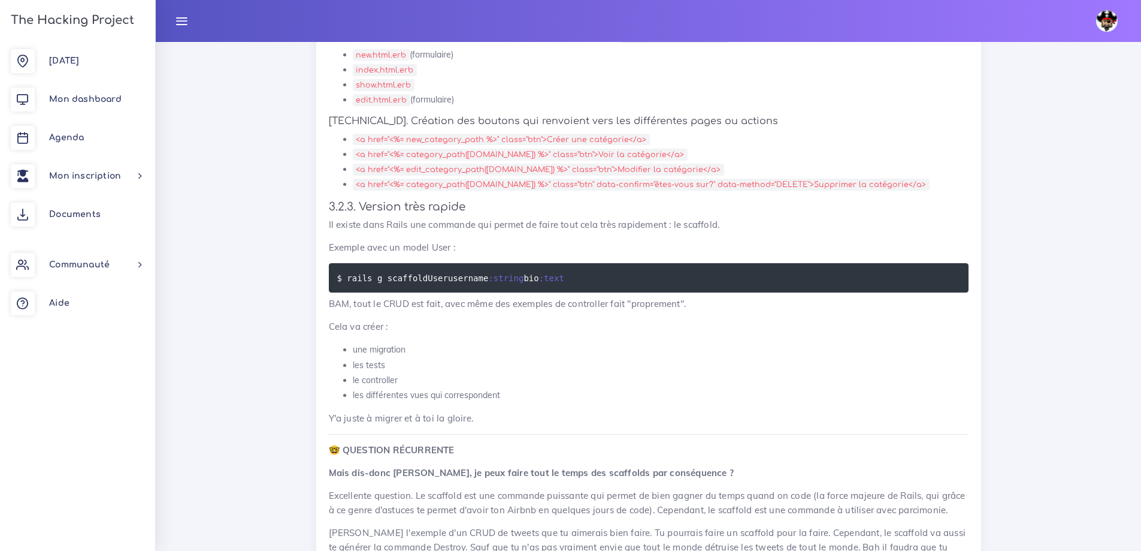
scroll to position [5033, 0]
